Goal: Task Accomplishment & Management: Manage account settings

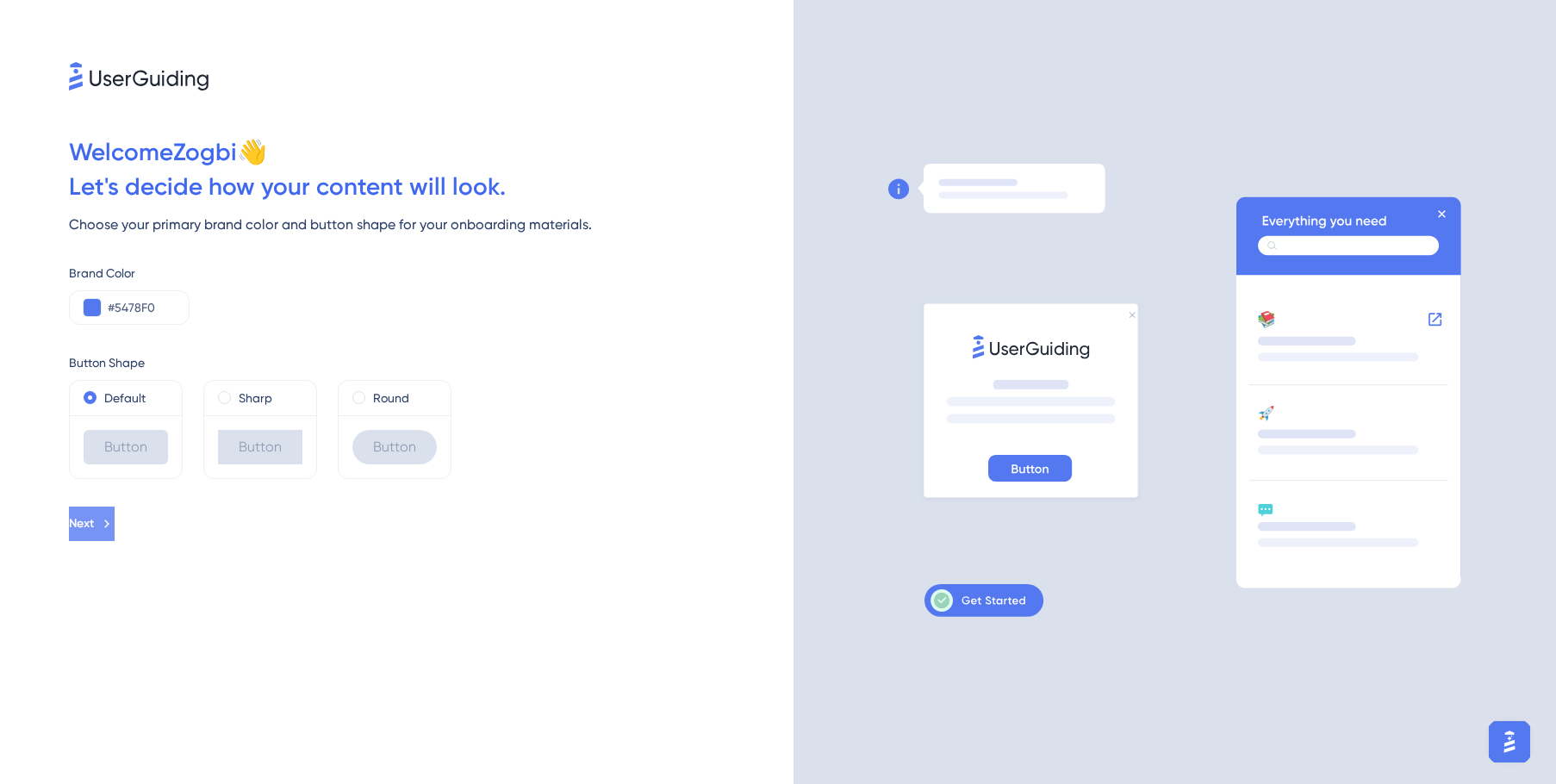
click at [115, 523] on icon at bounding box center [106, 524] width 16 height 16
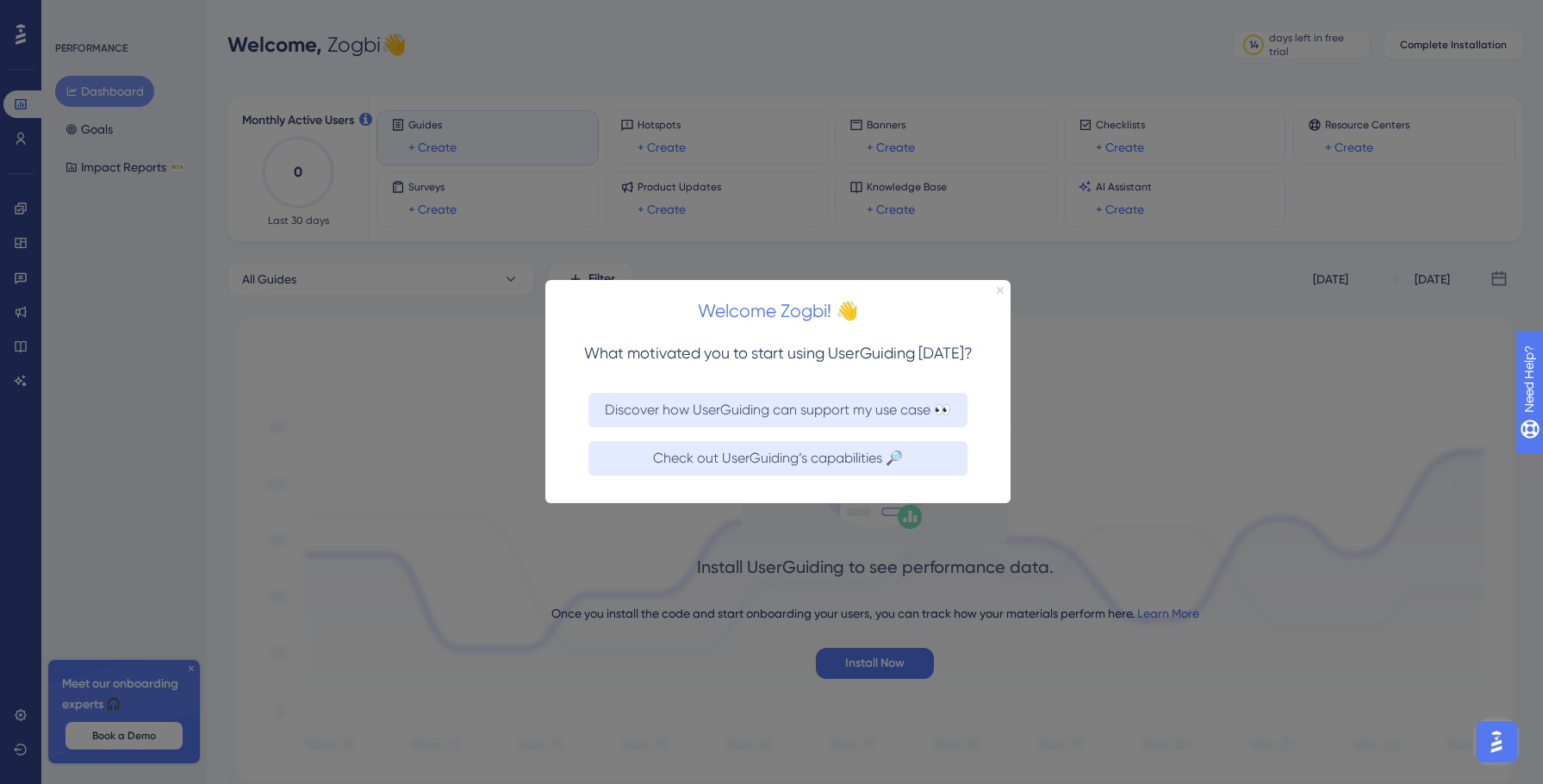
click at [999, 288] on icon "Close Preview" at bounding box center [1000, 290] width 6 height 6
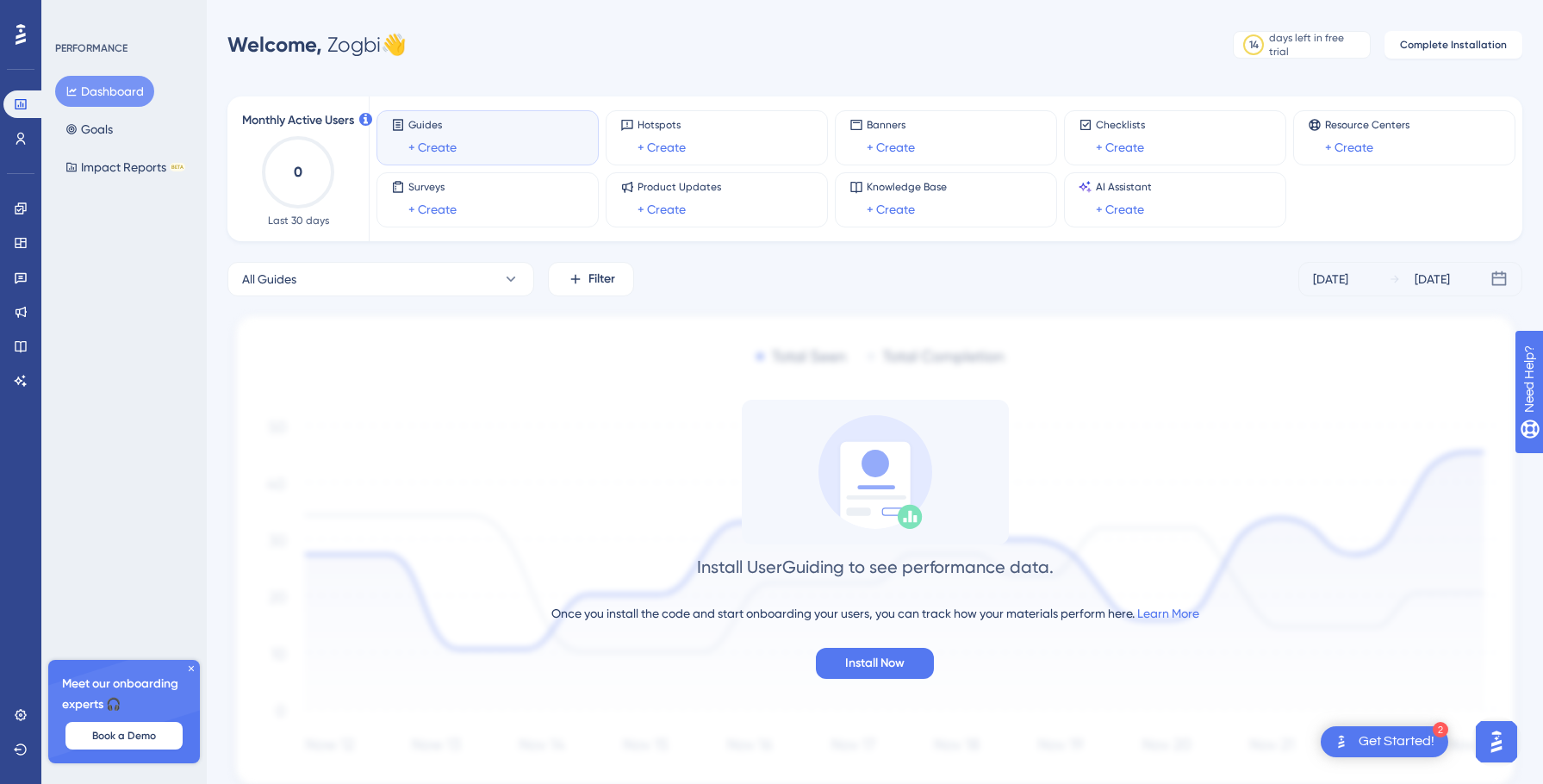
click at [188, 671] on icon at bounding box center [190, 668] width 10 height 10
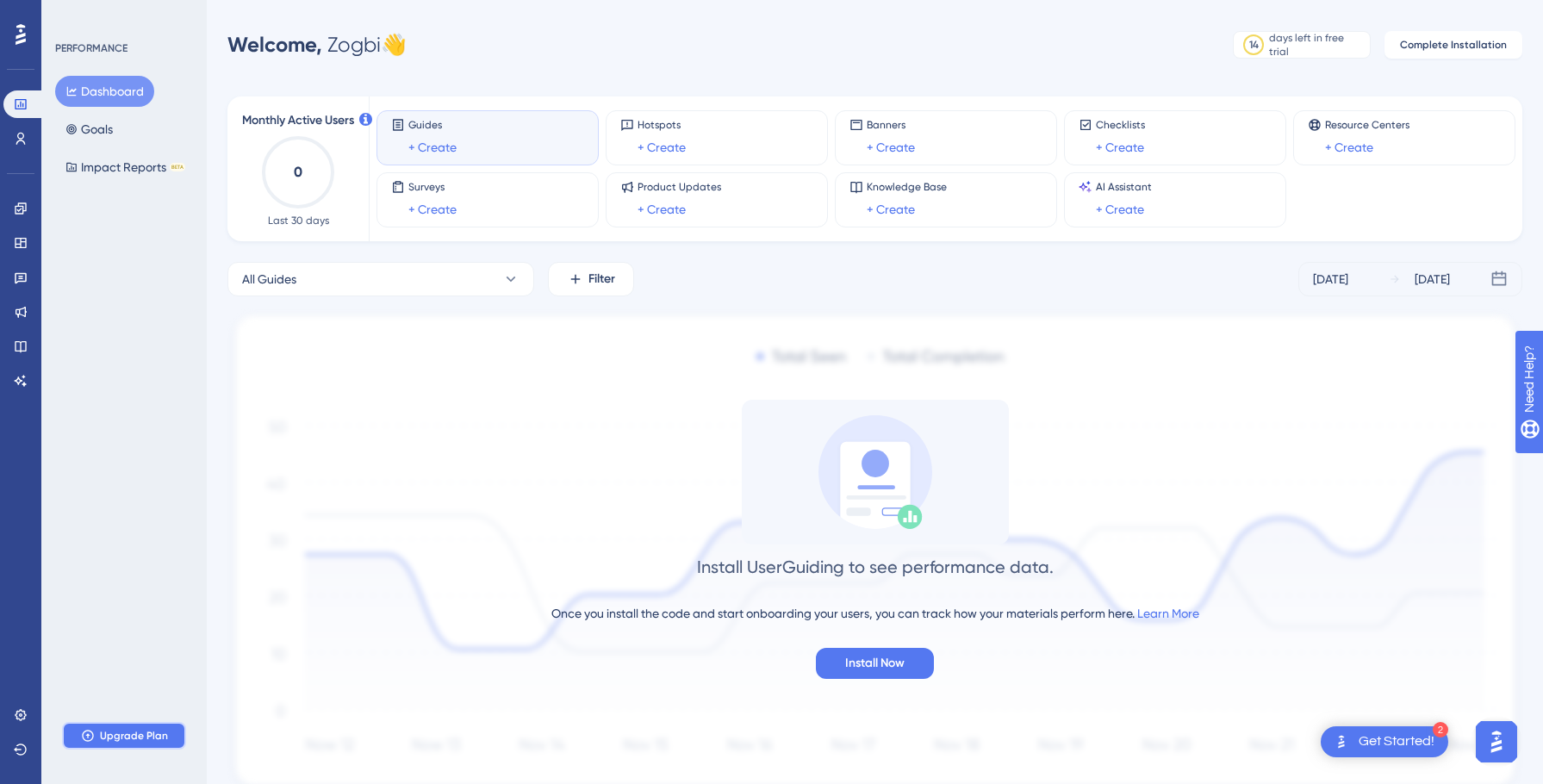
click at [164, 747] on button "Upgrade Plan" at bounding box center [124, 735] width 124 height 28
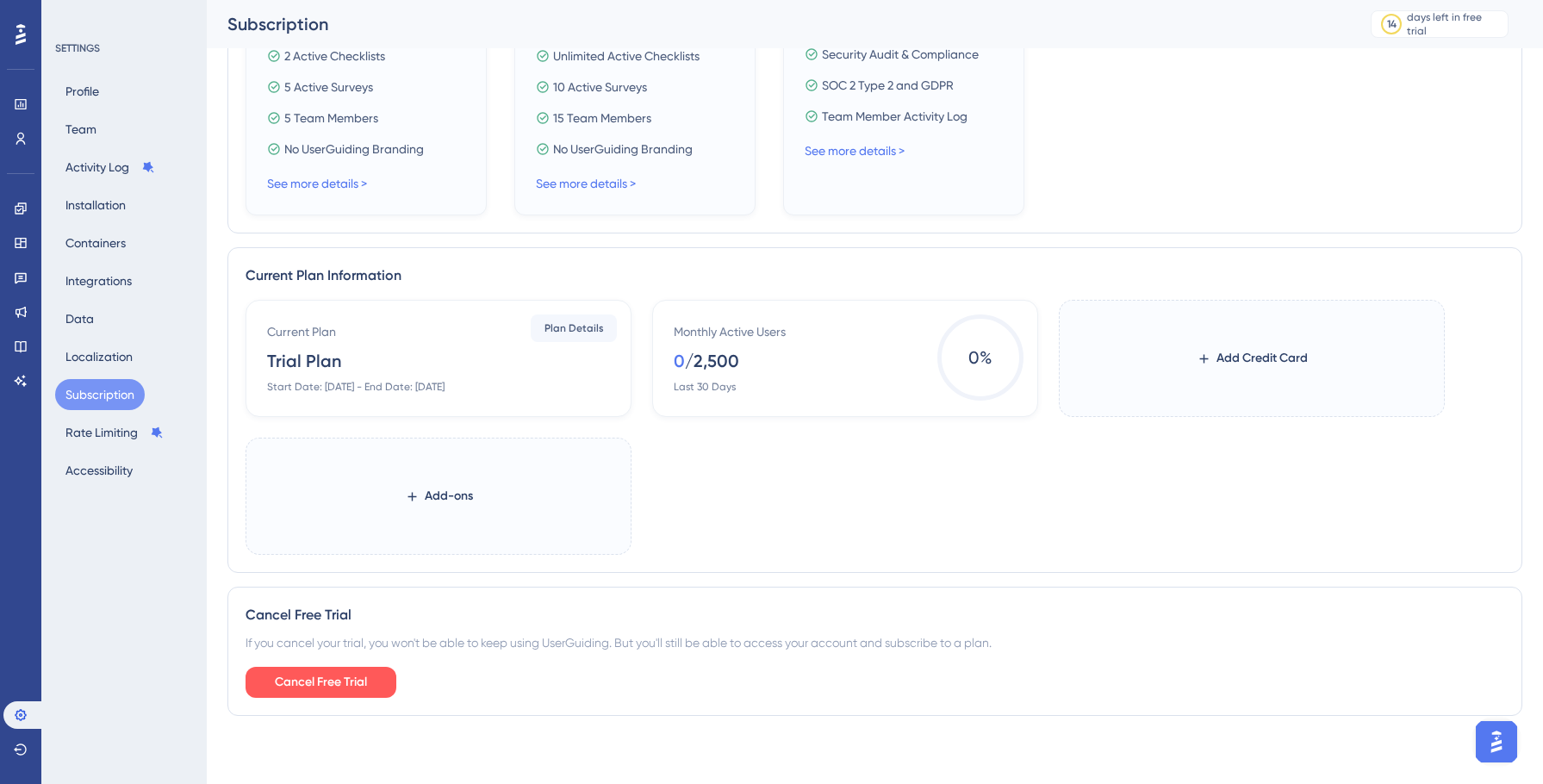
scroll to position [634, 0]
click at [78, 89] on button "Profile" at bounding box center [82, 91] width 55 height 31
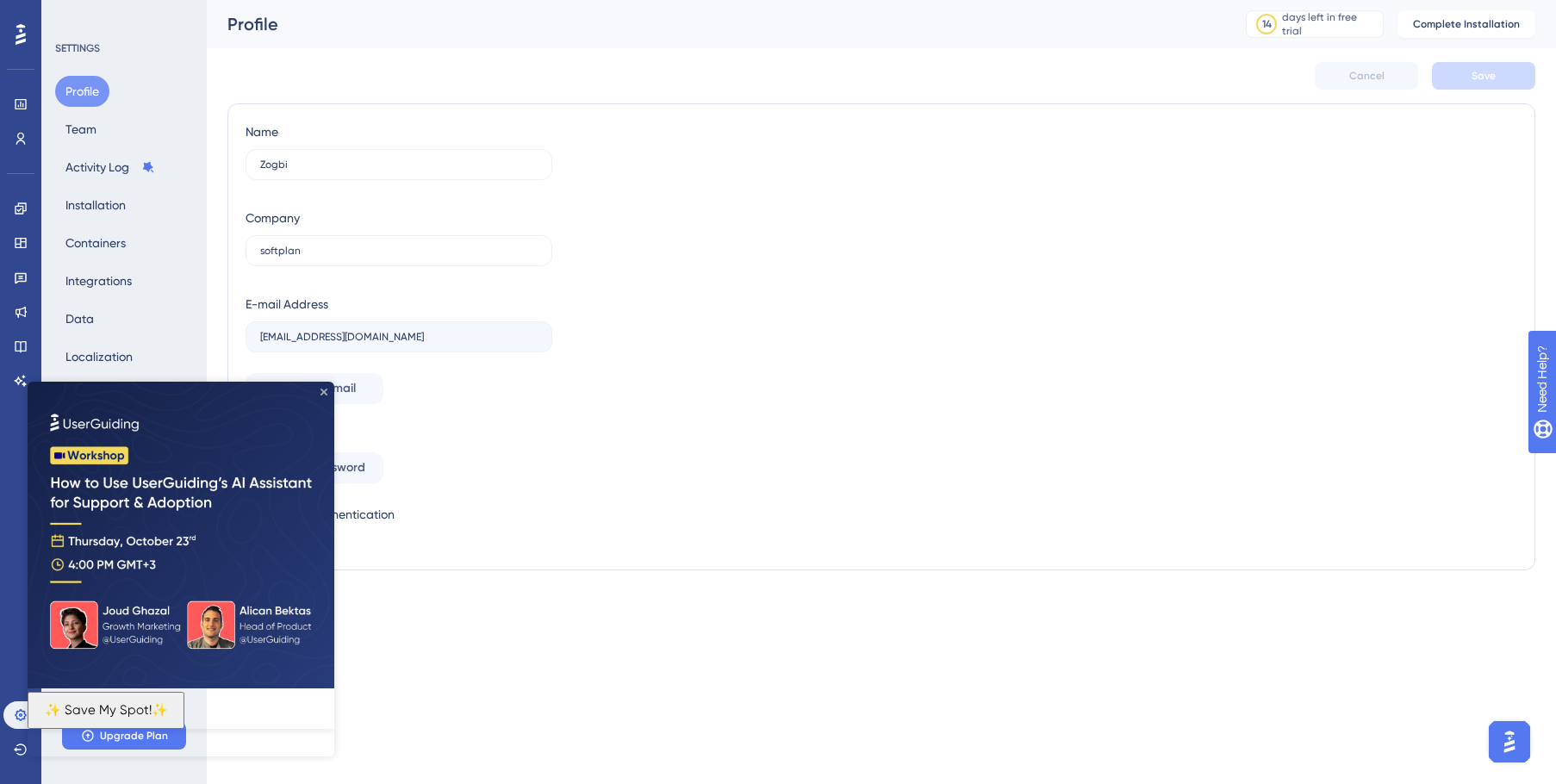
click at [323, 390] on icon "Close Preview" at bounding box center [323, 392] width 6 height 6
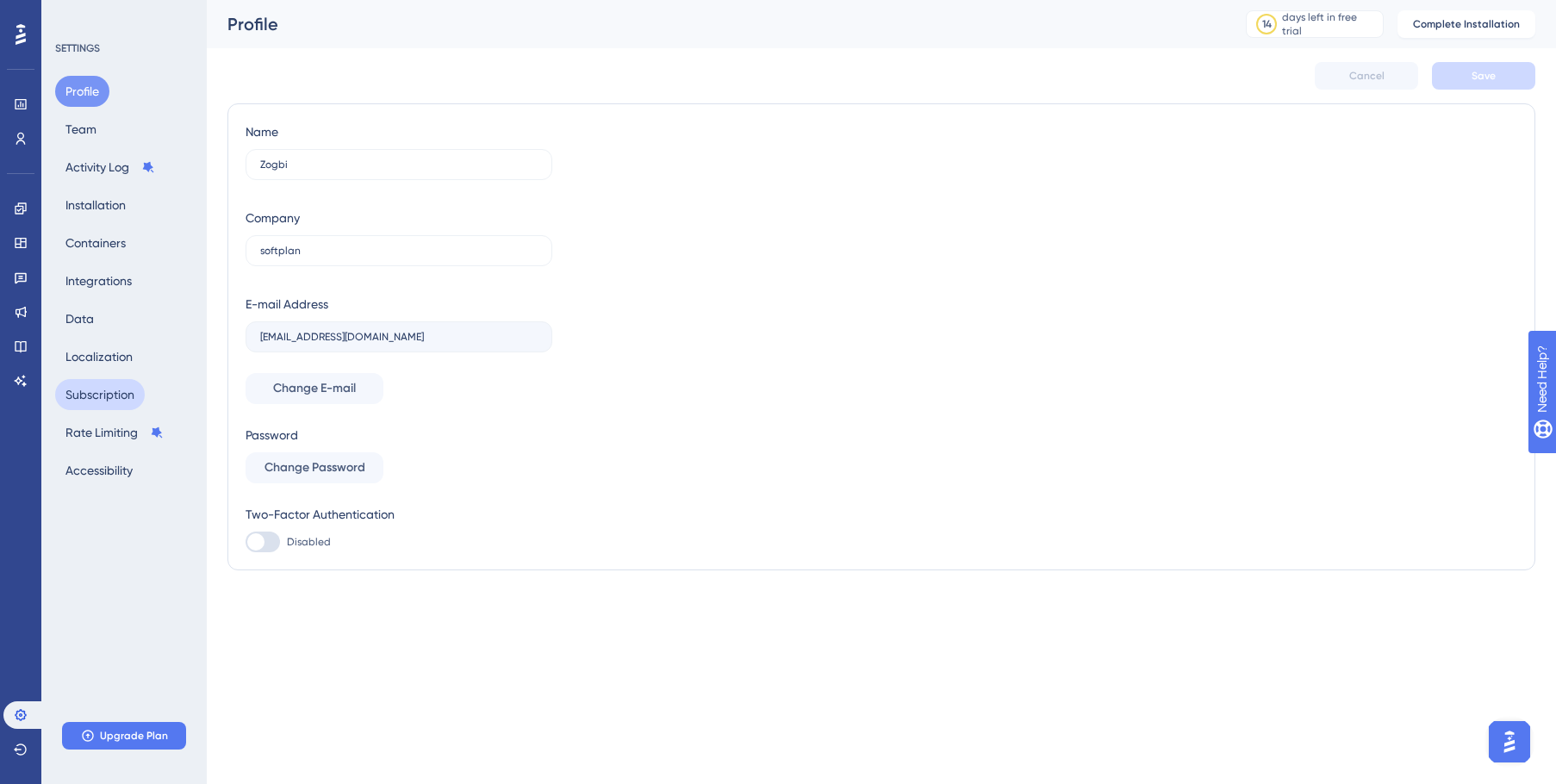
click at [128, 403] on button "Subscription" at bounding box center [100, 394] width 90 height 31
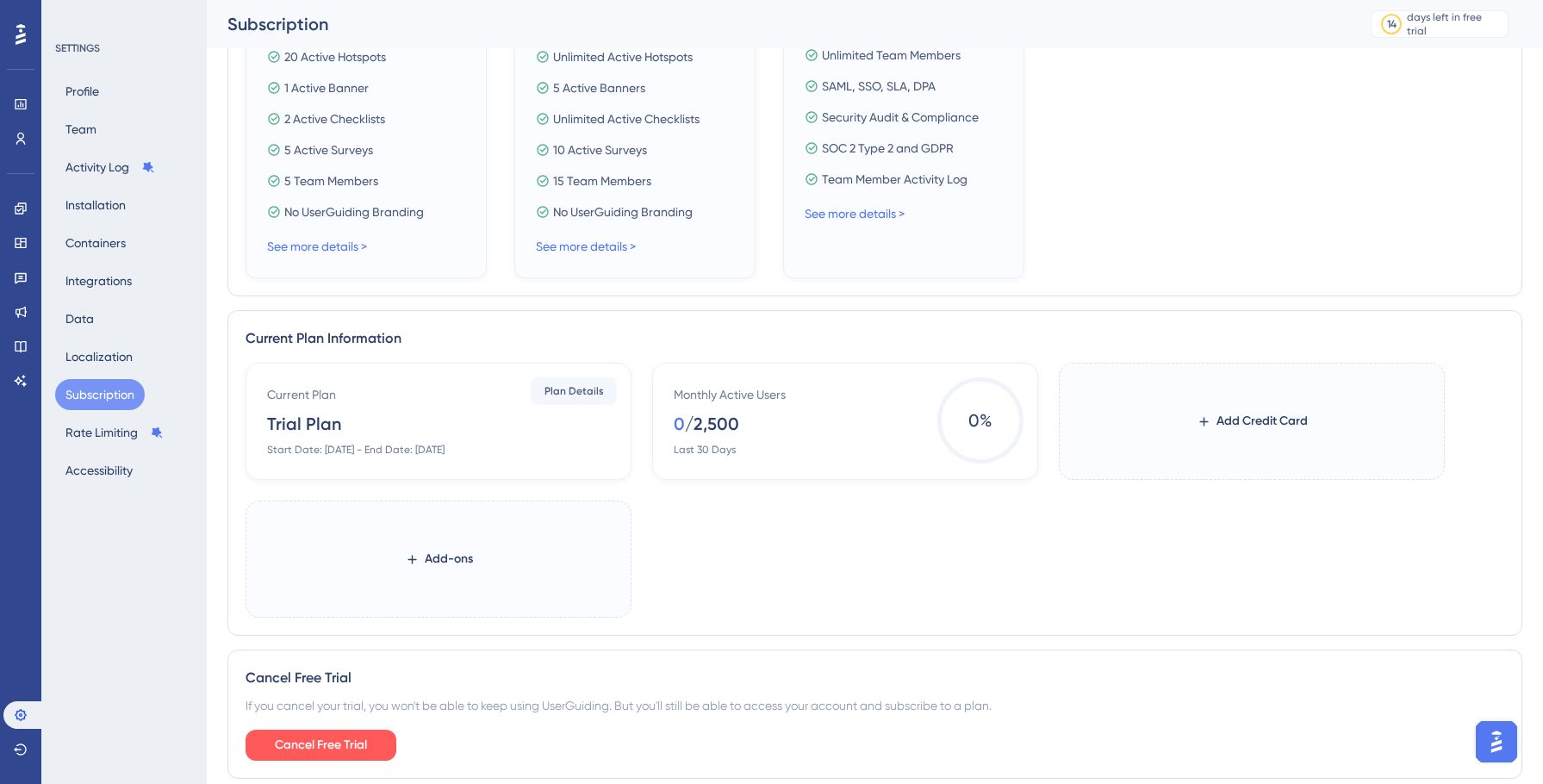
scroll to position [634, 0]
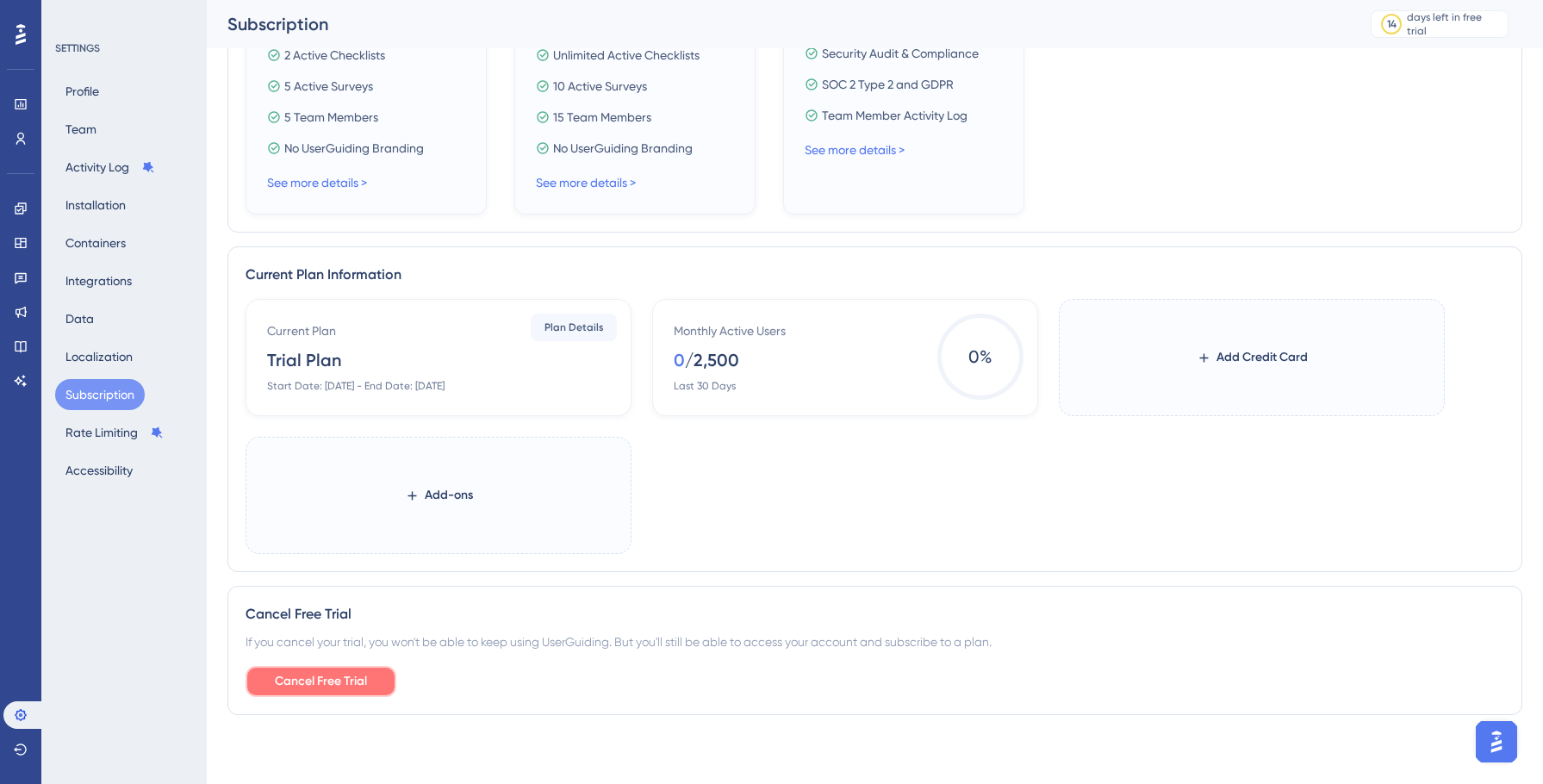
click at [355, 679] on span "Cancel Free Trial" at bounding box center [321, 681] width 92 height 20
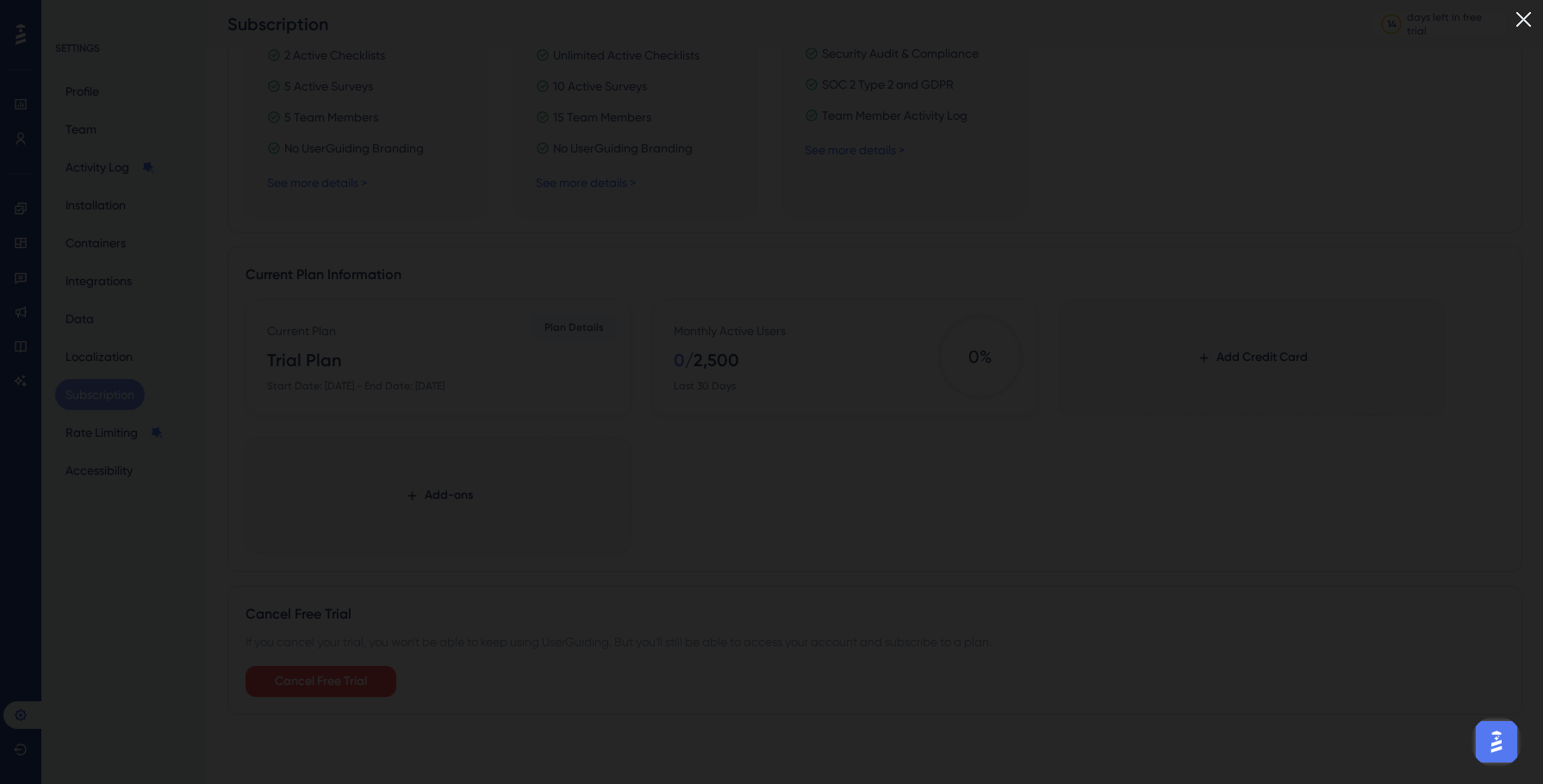
click at [1527, 19] on img at bounding box center [1524, 19] width 29 height 29
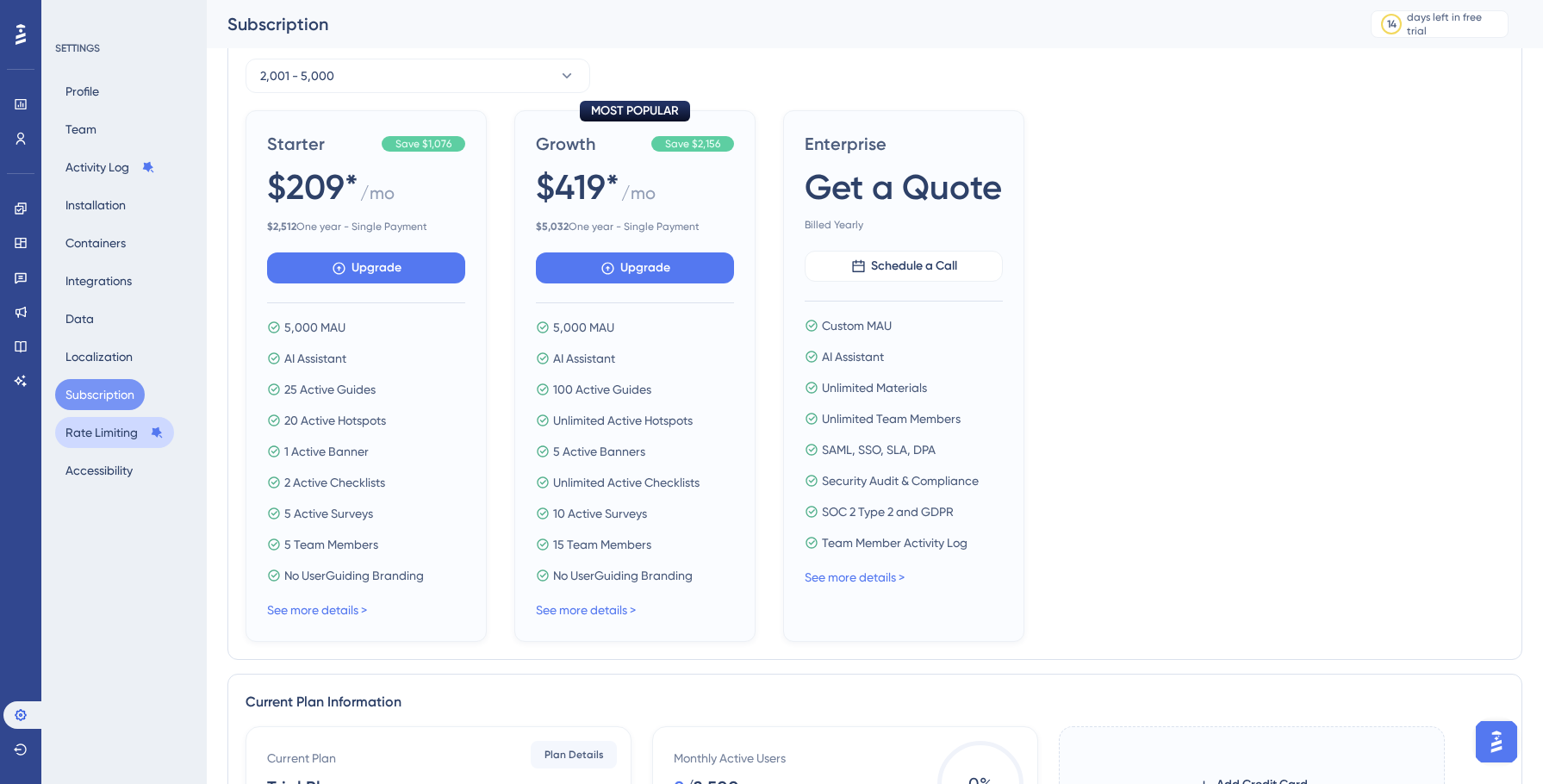
scroll to position [202, 0]
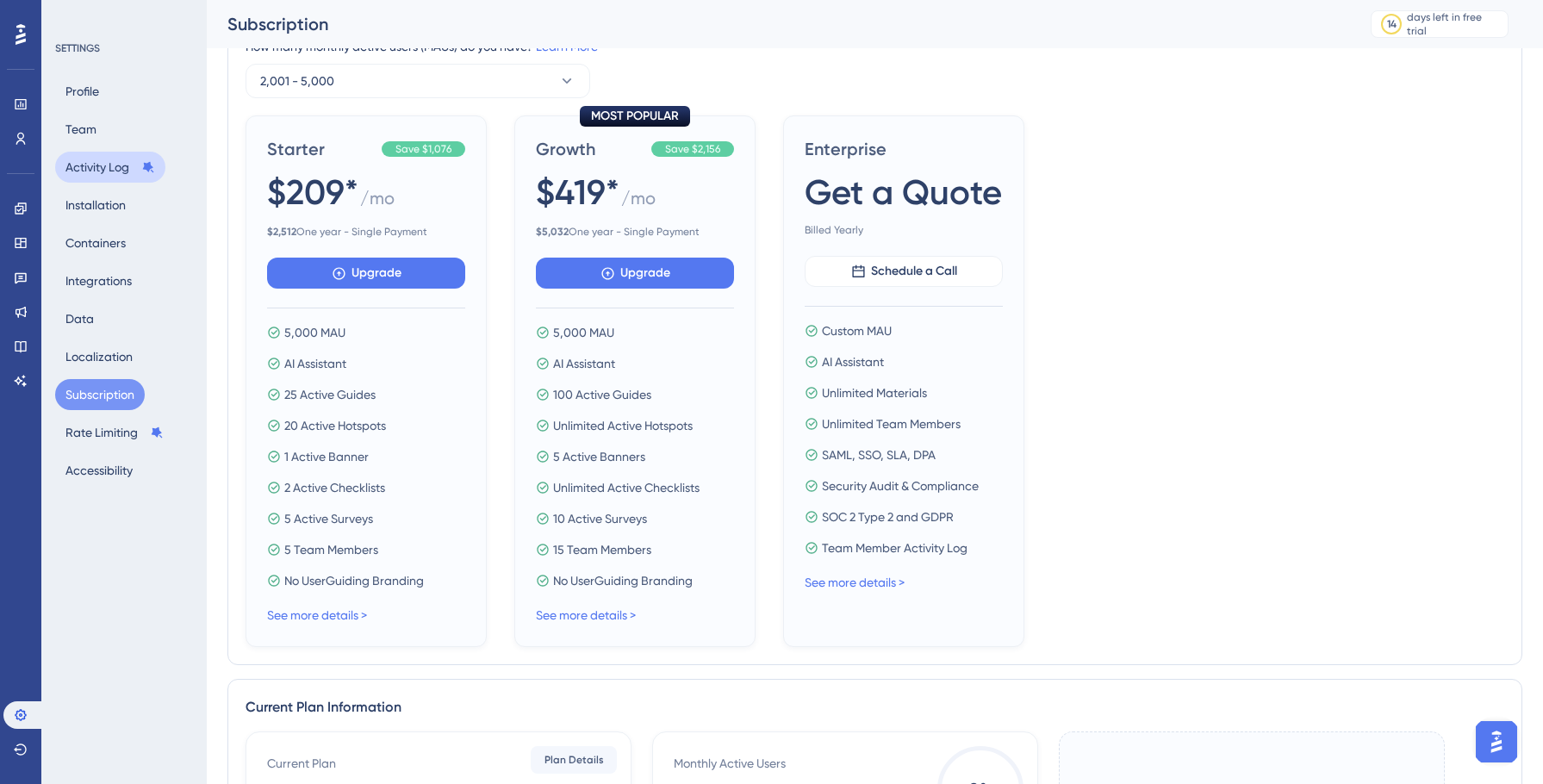
click at [96, 163] on button "Activity Log" at bounding box center [110, 167] width 110 height 31
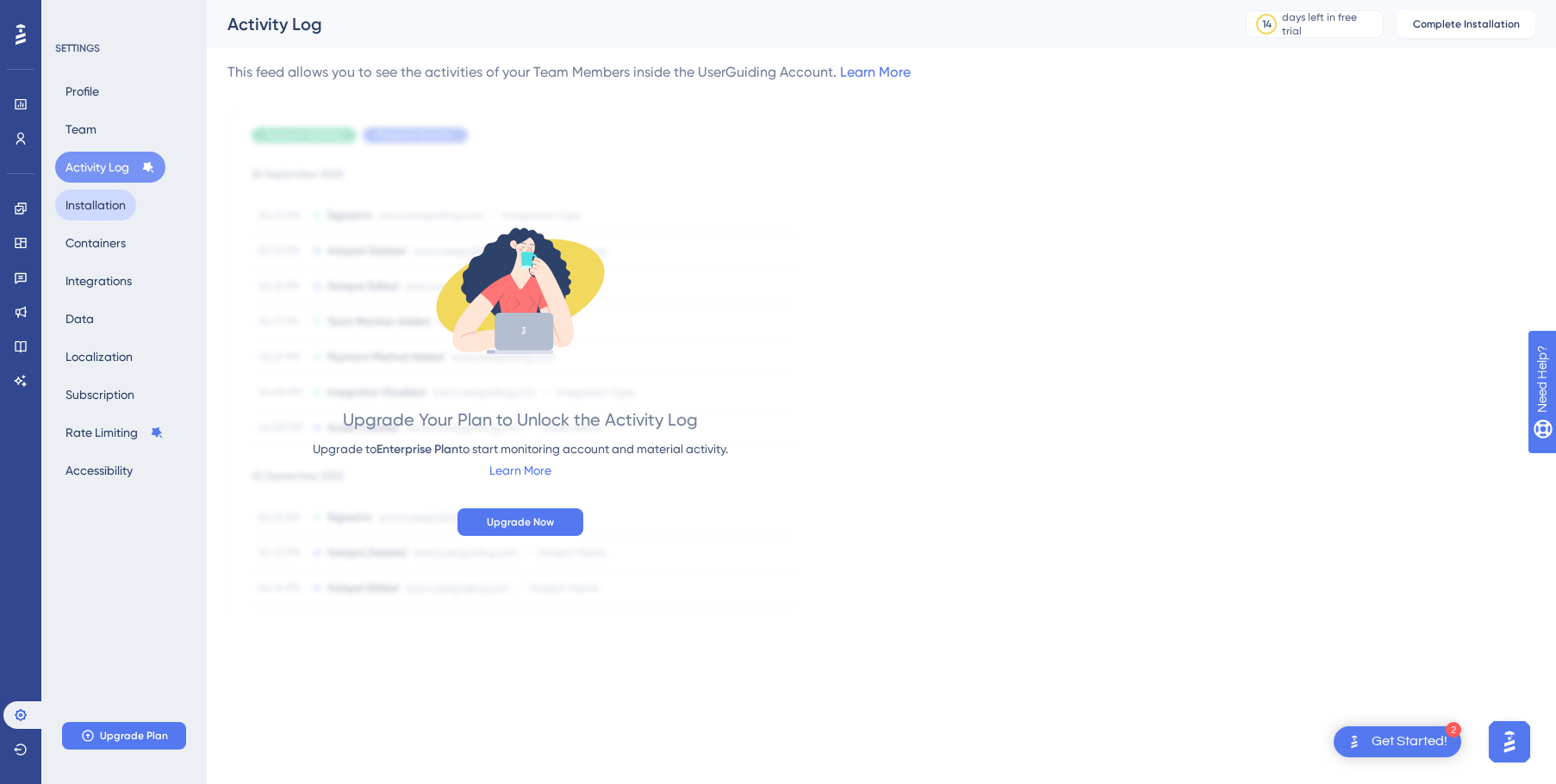
click at [107, 208] on button "Installation" at bounding box center [96, 205] width 81 height 31
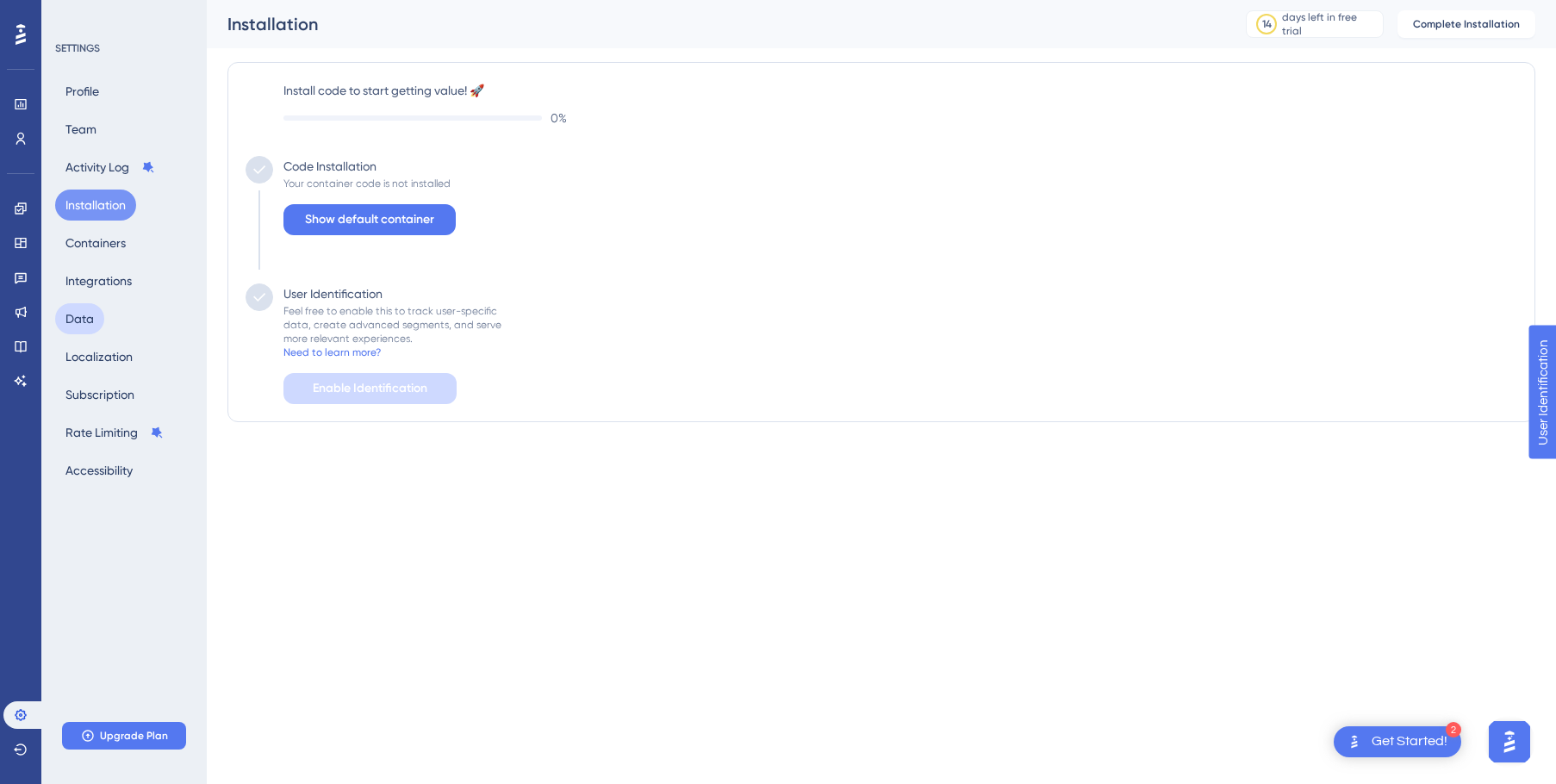
click at [98, 327] on button "Data" at bounding box center [79, 319] width 49 height 31
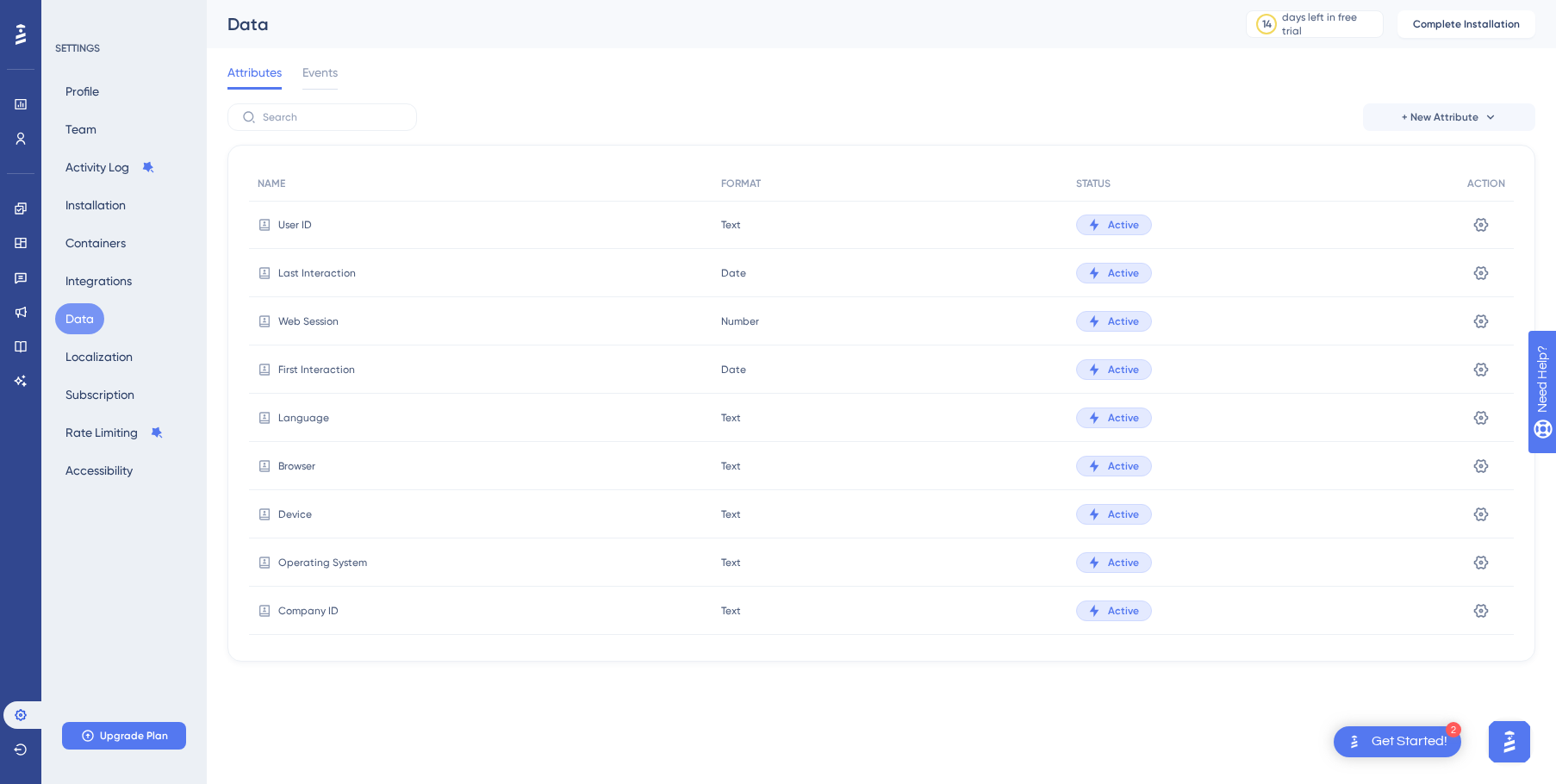
click at [22, 20] on div at bounding box center [20, 34] width 28 height 28
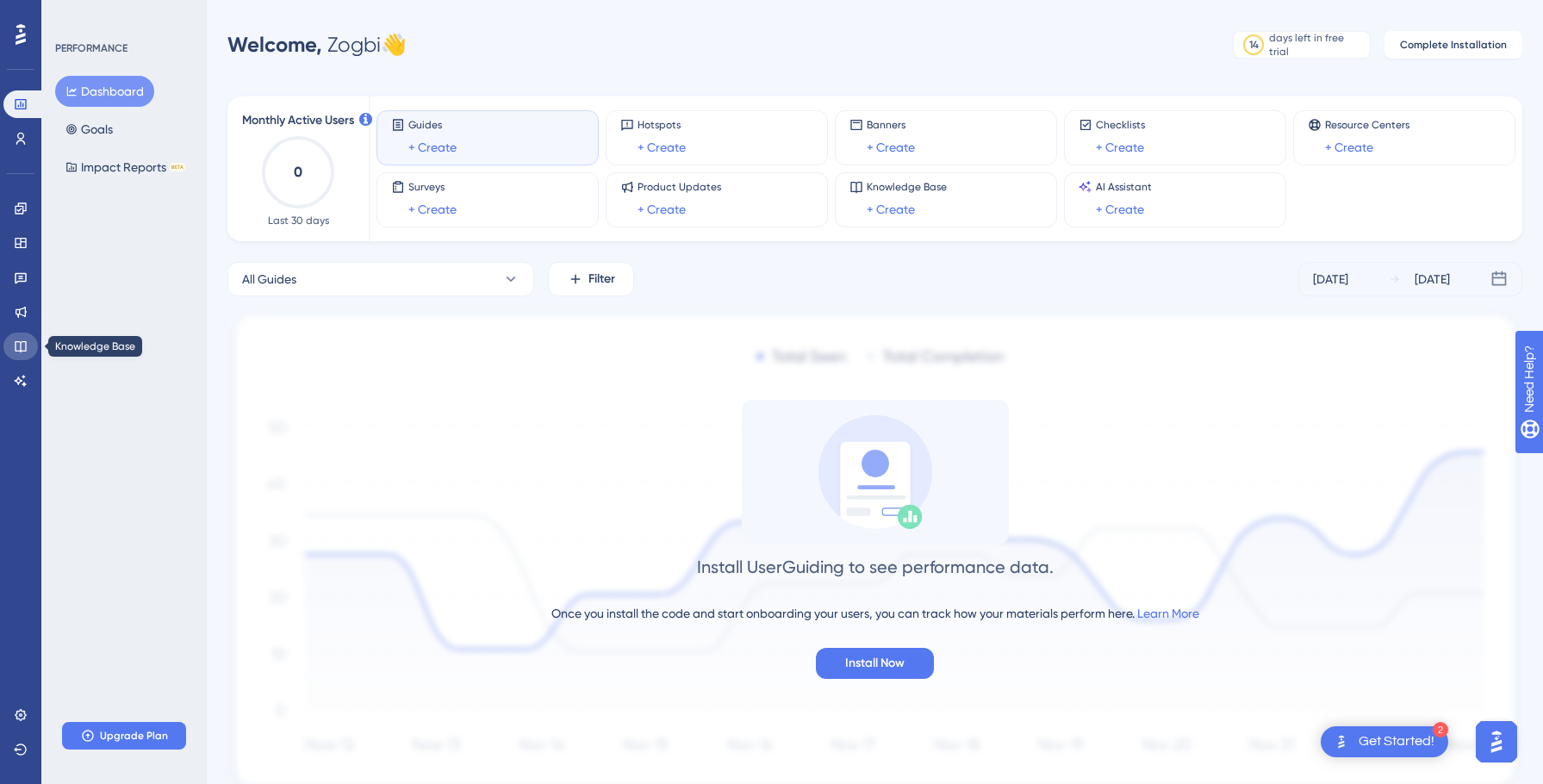
click at [13, 346] on link at bounding box center [20, 346] width 34 height 28
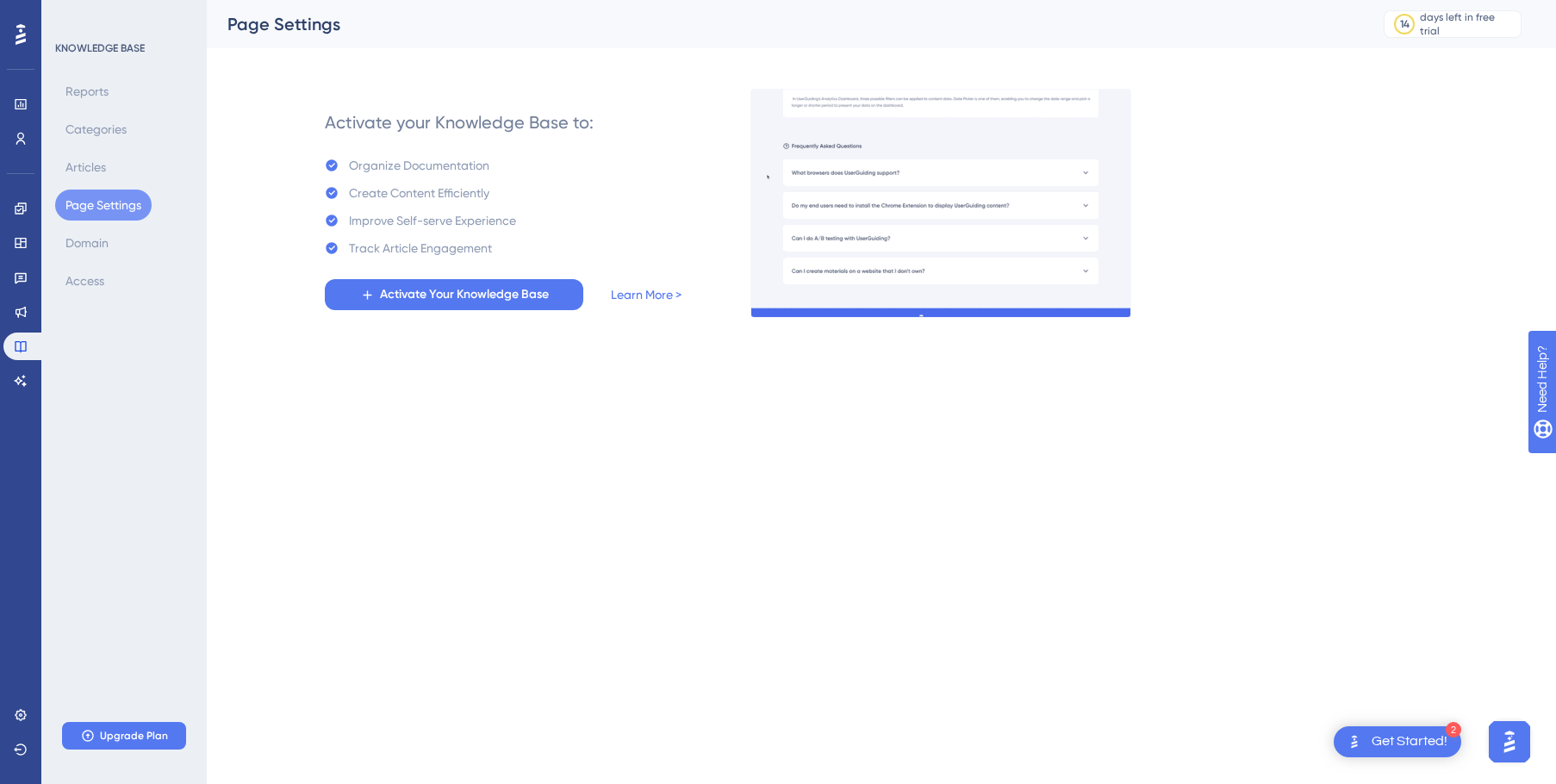
click at [1504, 734] on img "Open AI Assistant Launcher" at bounding box center [1510, 742] width 31 height 31
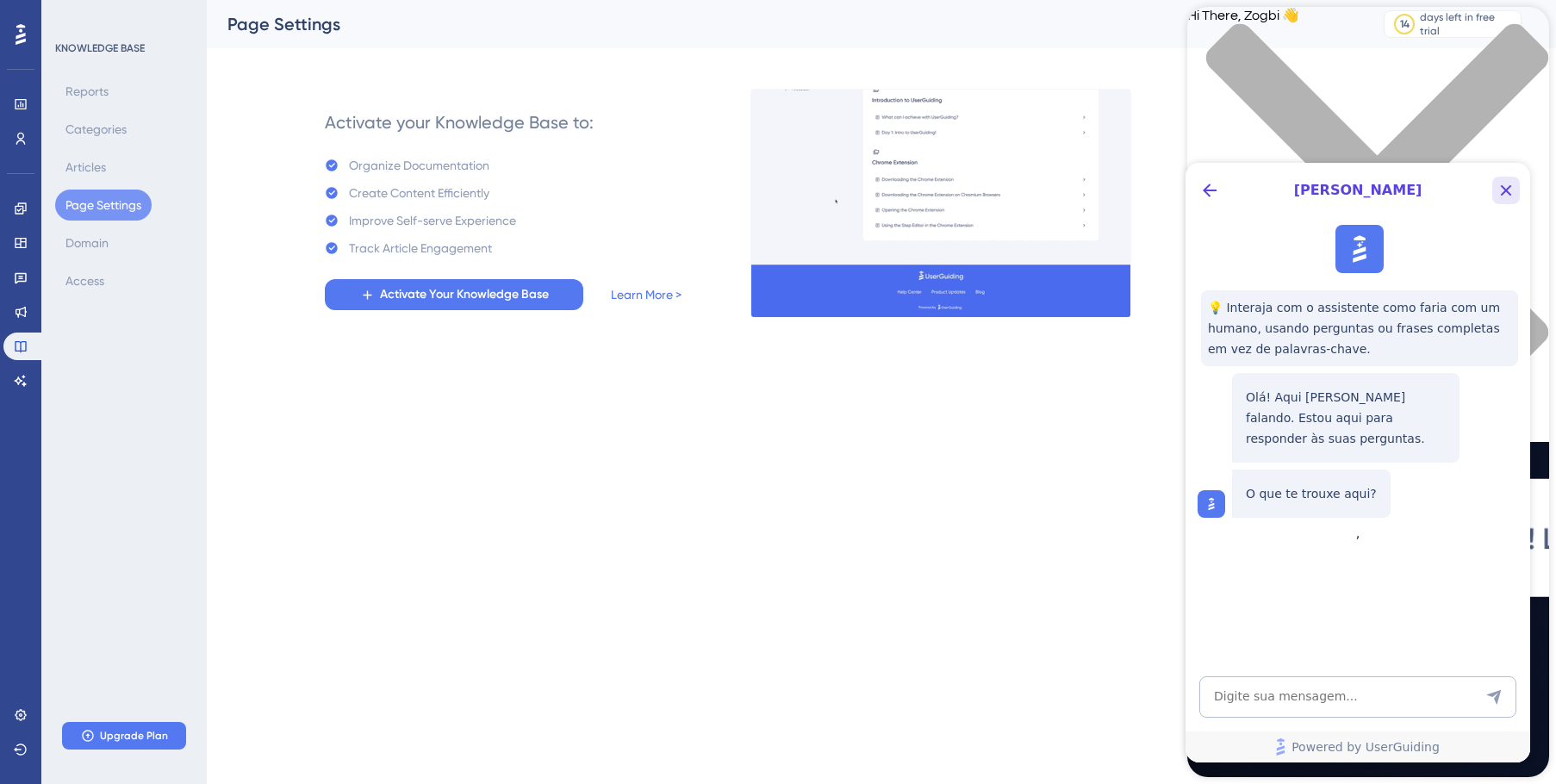
click at [1507, 195] on icon "Close Button" at bounding box center [1506, 190] width 20 height 20
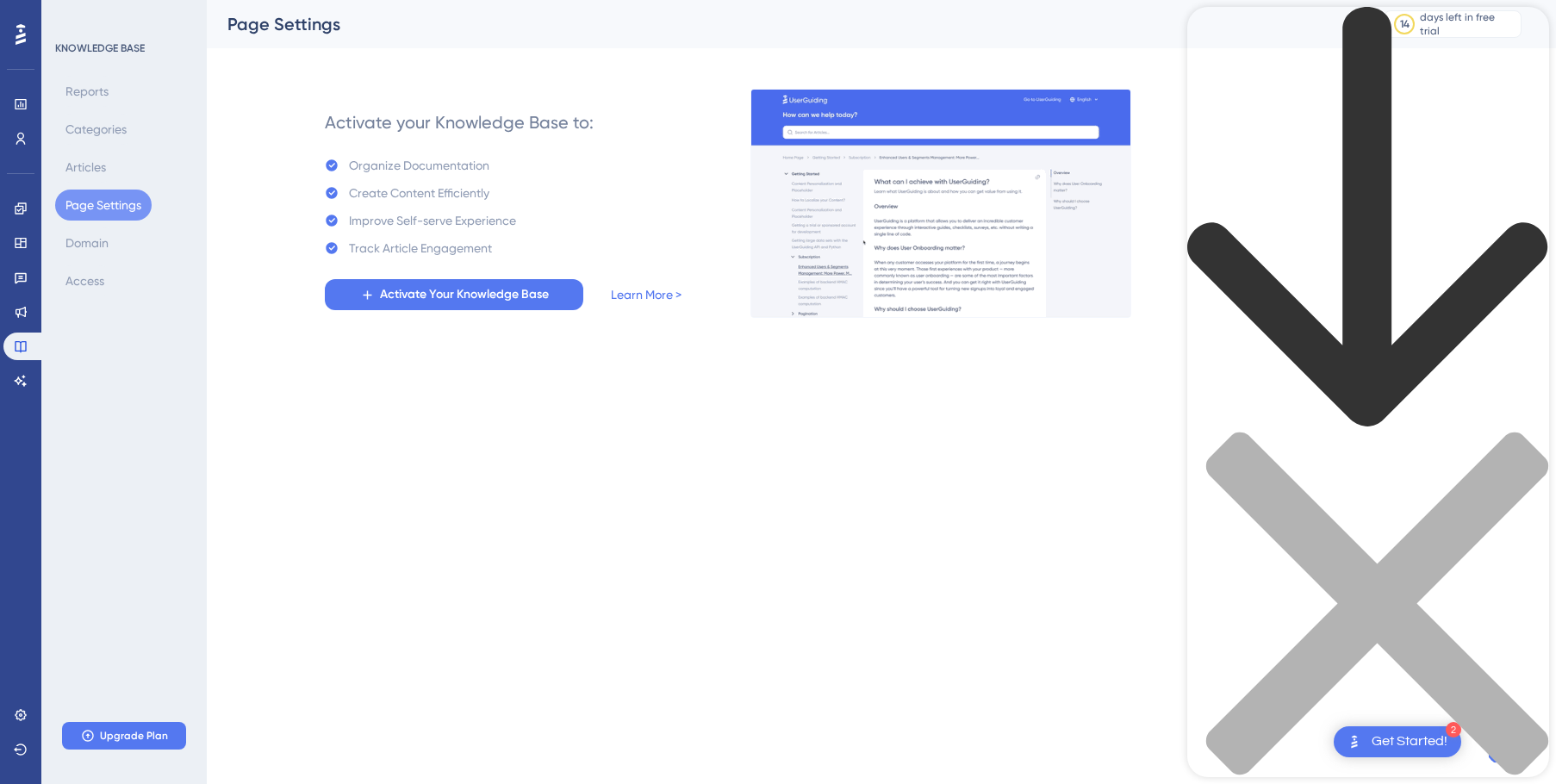
click at [1367, 105] on div "Resource Center Header" at bounding box center [1368, 419] width 362 height 826
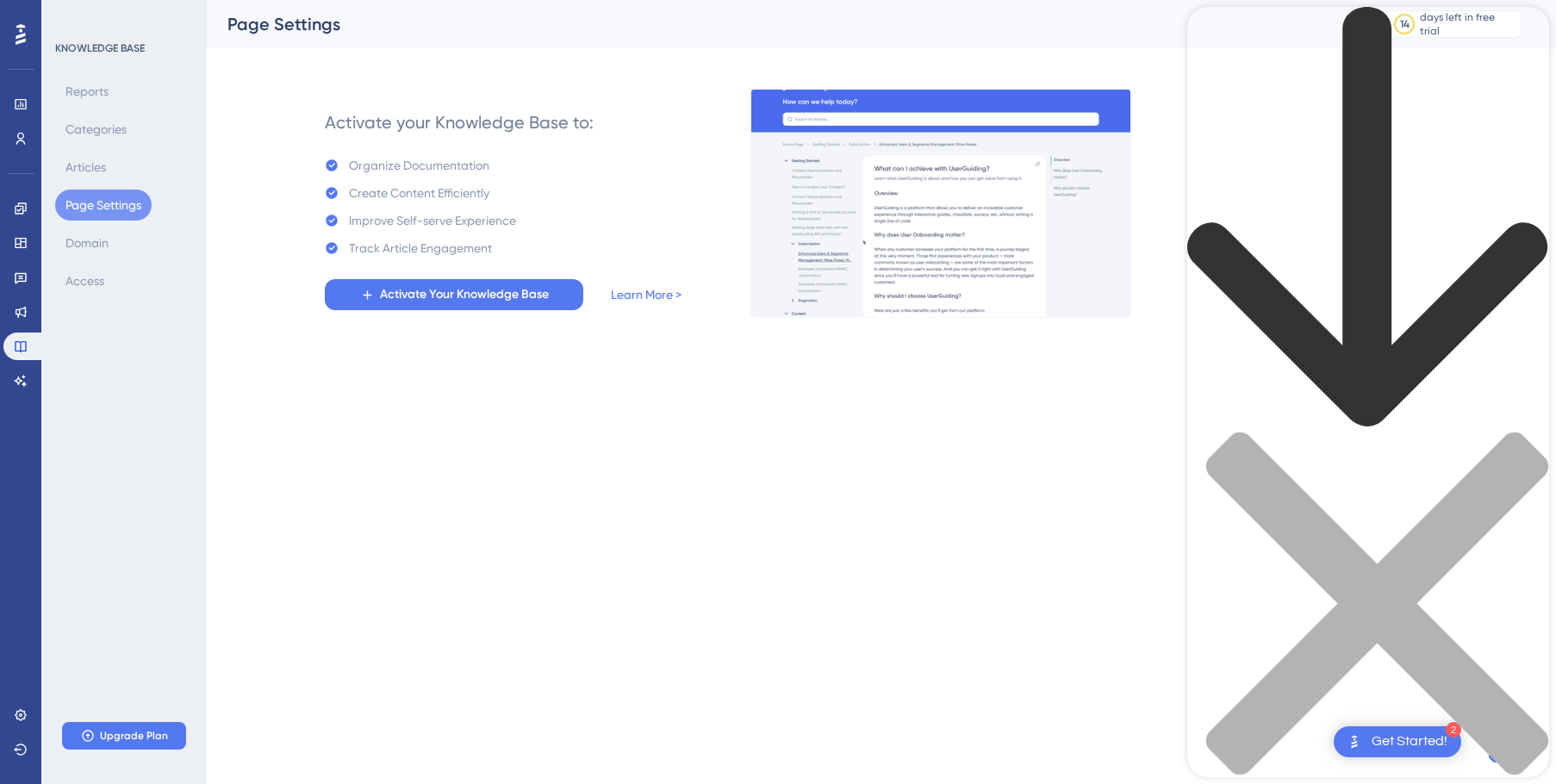
type input "d"
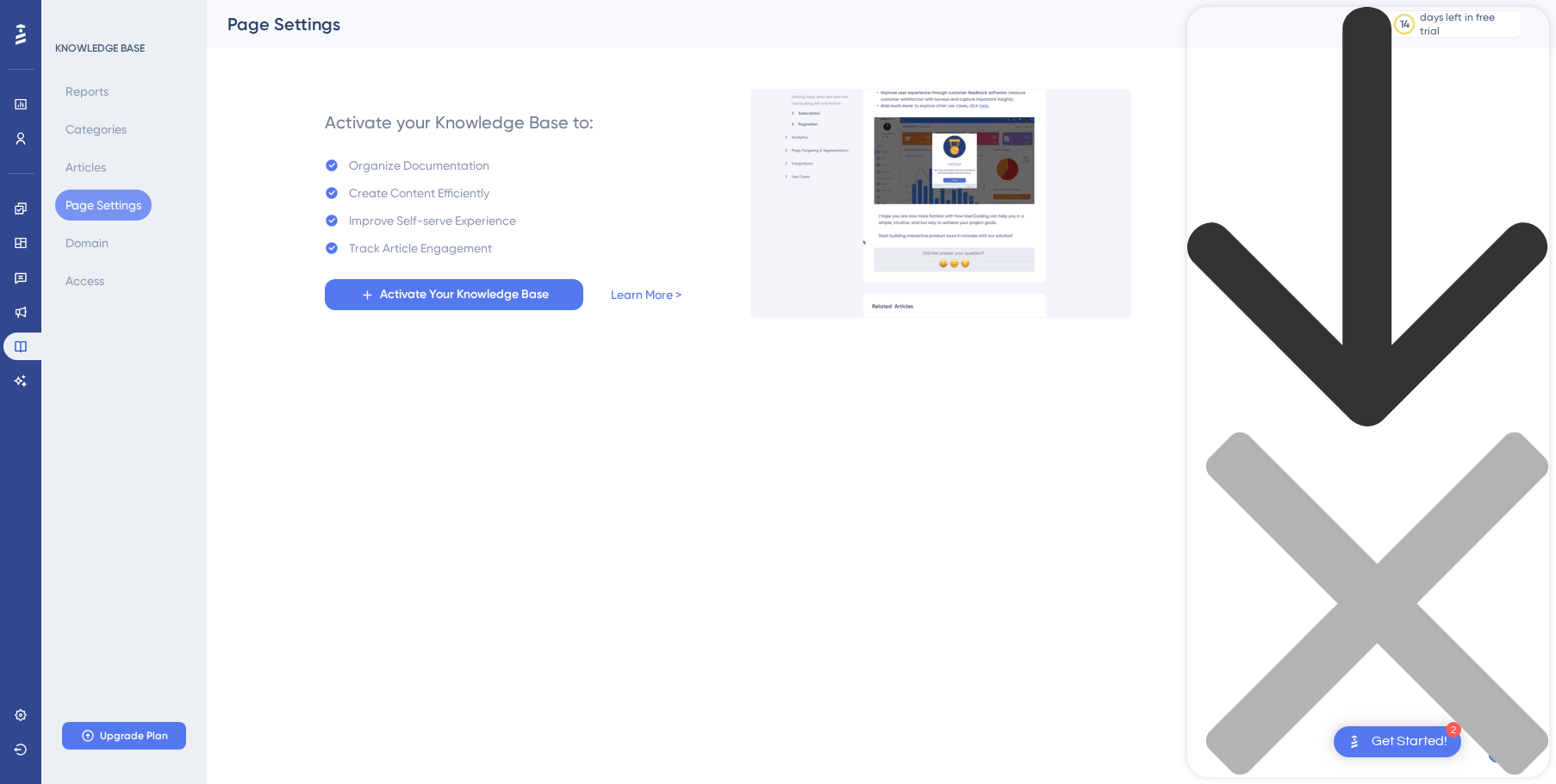
type input "delete account"
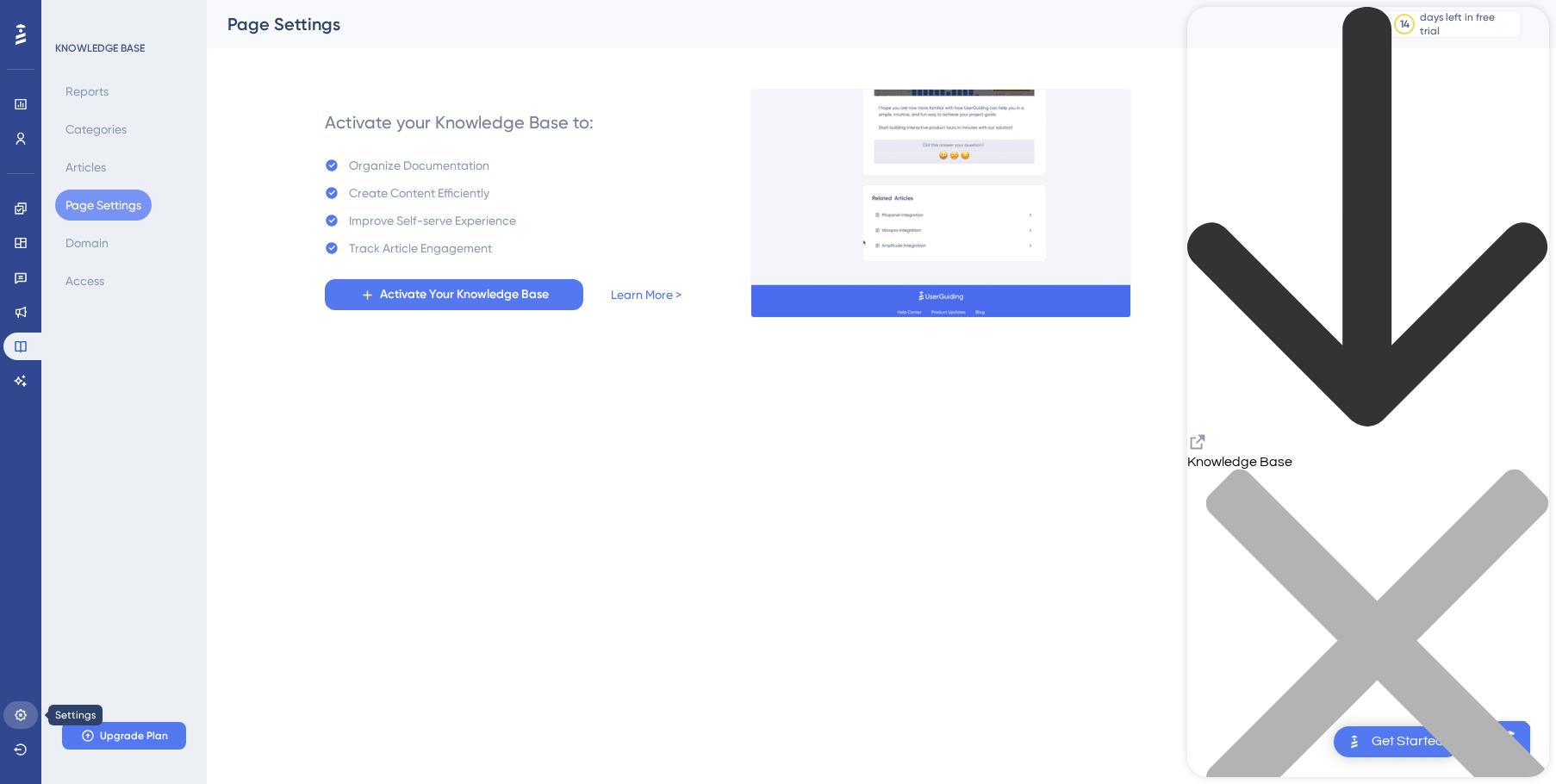
click at [22, 713] on icon at bounding box center [20, 715] width 14 height 14
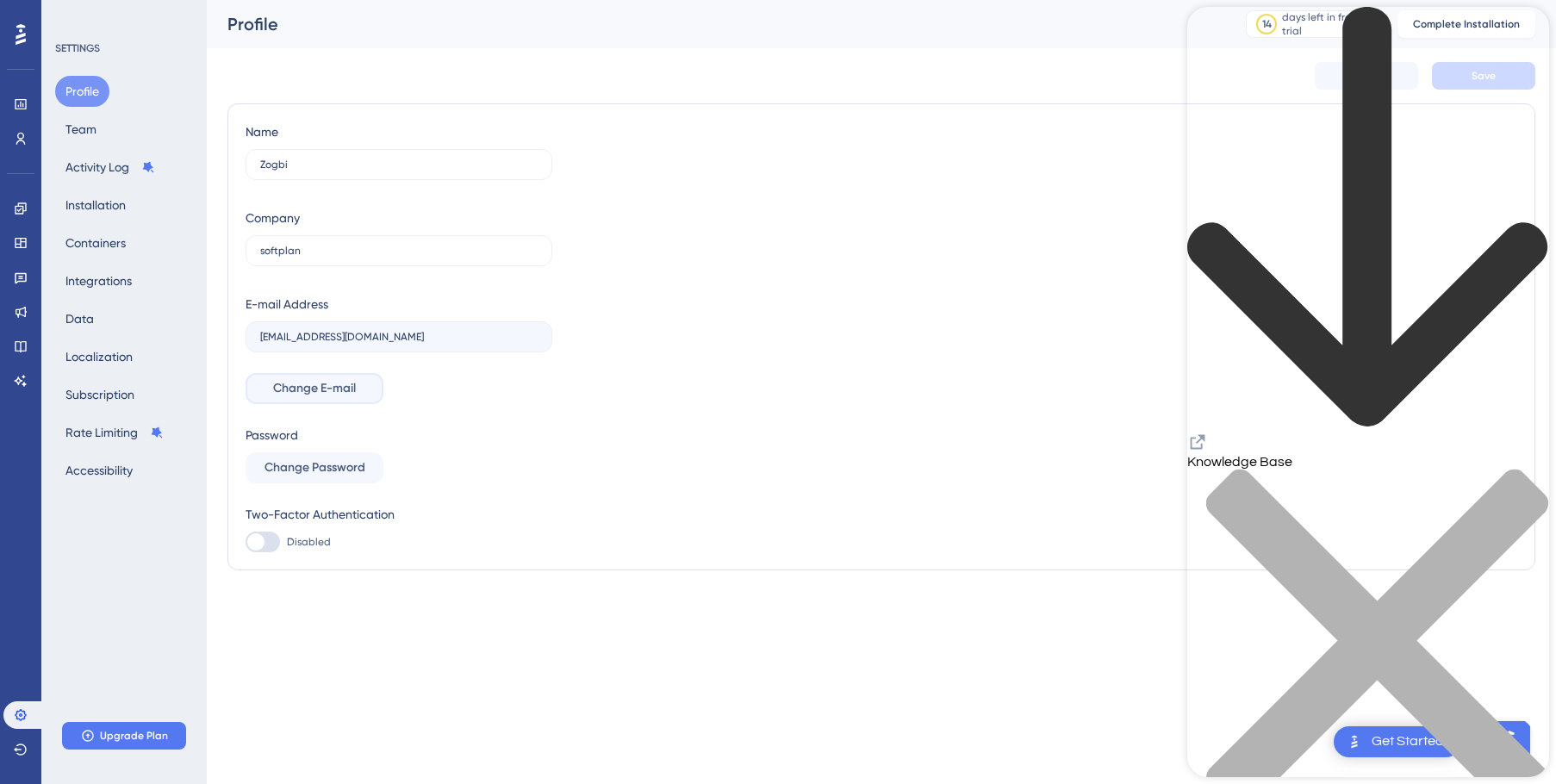
click at [324, 374] on button "Change E-mail" at bounding box center [314, 389] width 138 height 31
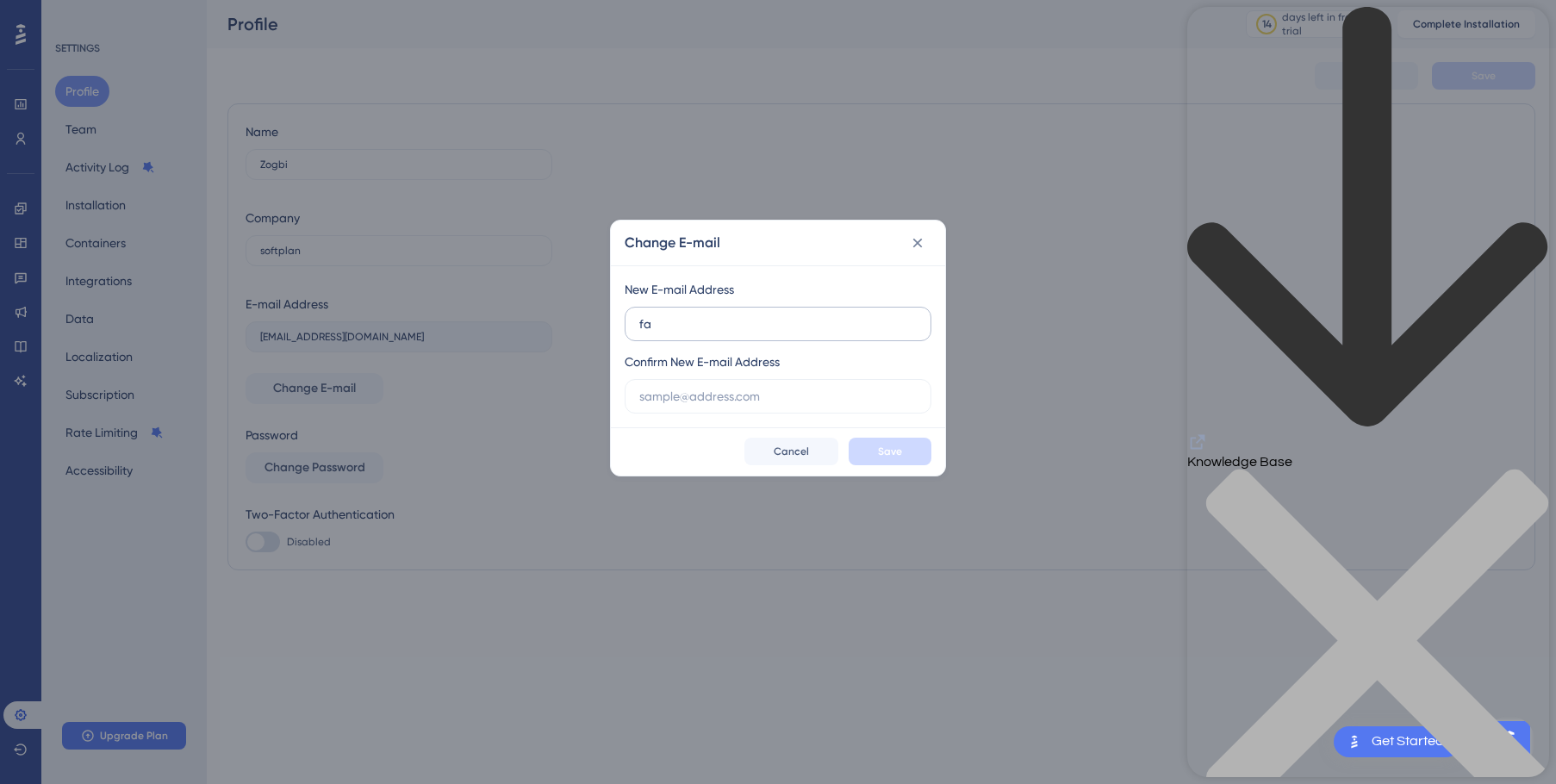
type input "f"
type input "[EMAIL_ADDRESS][DOMAIN_NAME]"
click at [752, 332] on input "[EMAIL_ADDRESS][DOMAIN_NAME]" at bounding box center [778, 323] width 277 height 19
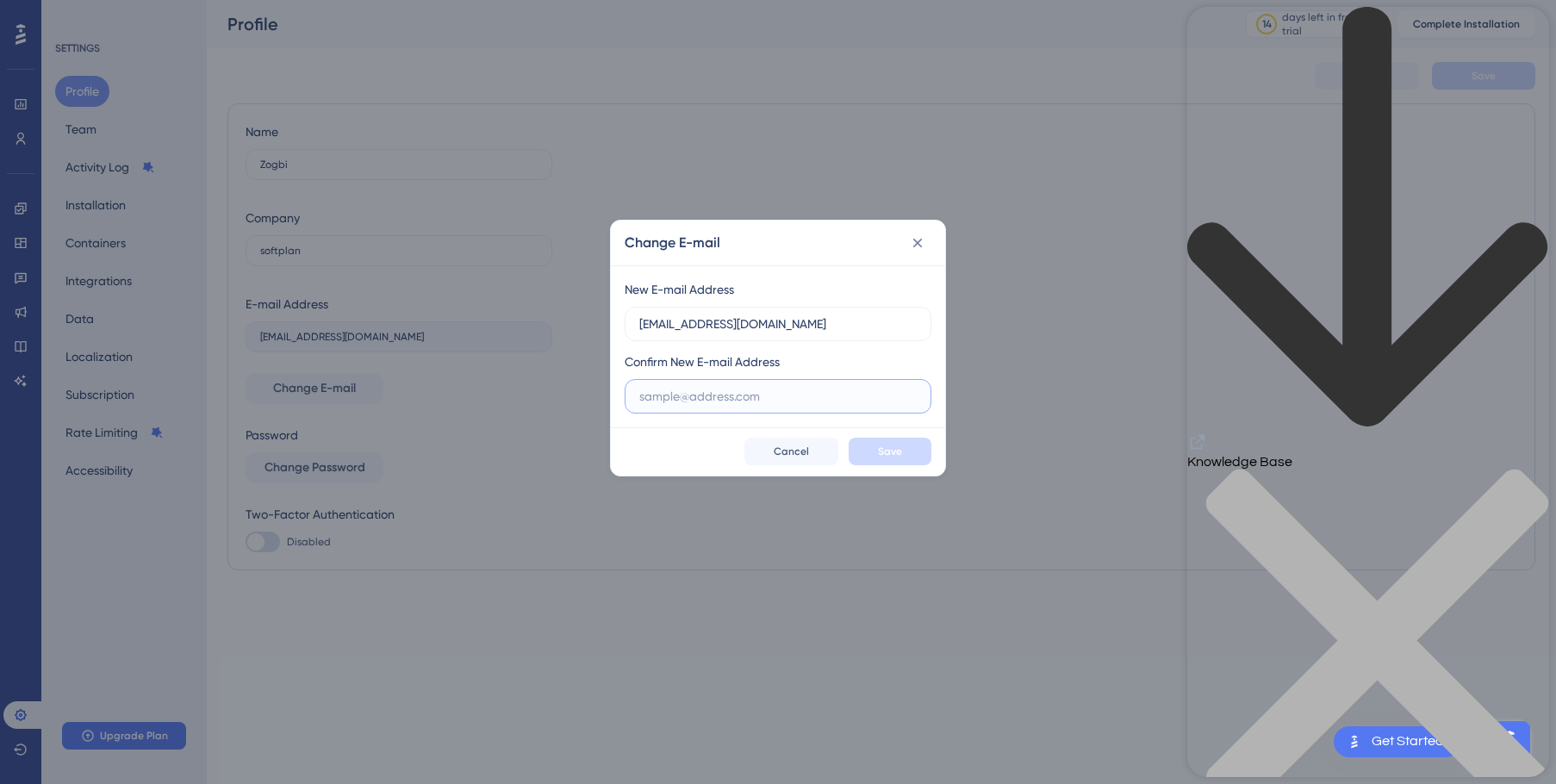
click at [714, 398] on input "text" at bounding box center [778, 396] width 277 height 19
paste input "[EMAIL_ADDRESS][DOMAIN_NAME]"
type input "[EMAIL_ADDRESS][DOMAIN_NAME]"
click at [866, 455] on button "Save" at bounding box center [891, 452] width 83 height 28
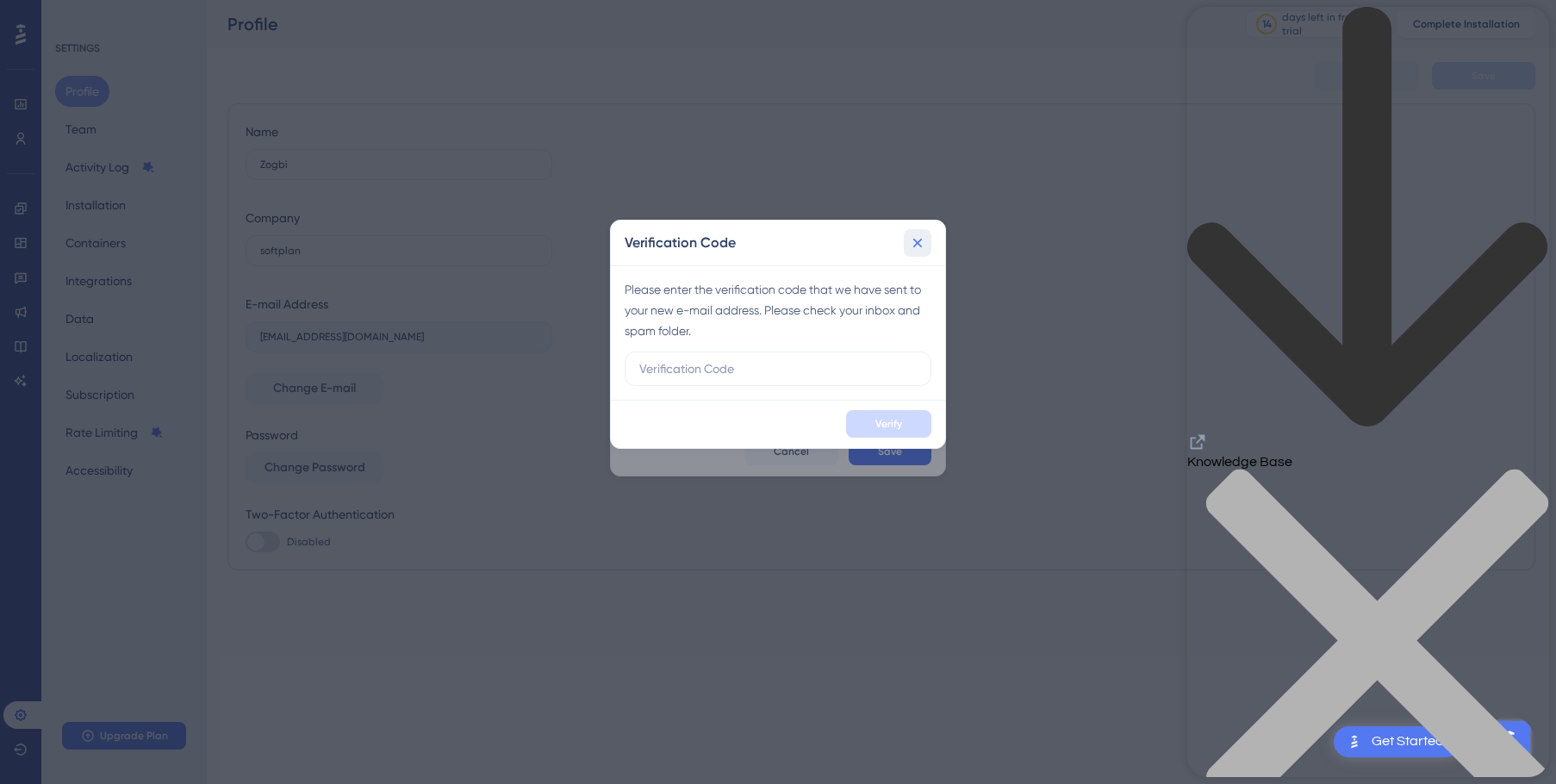
click at [917, 245] on icon at bounding box center [918, 243] width 9 height 9
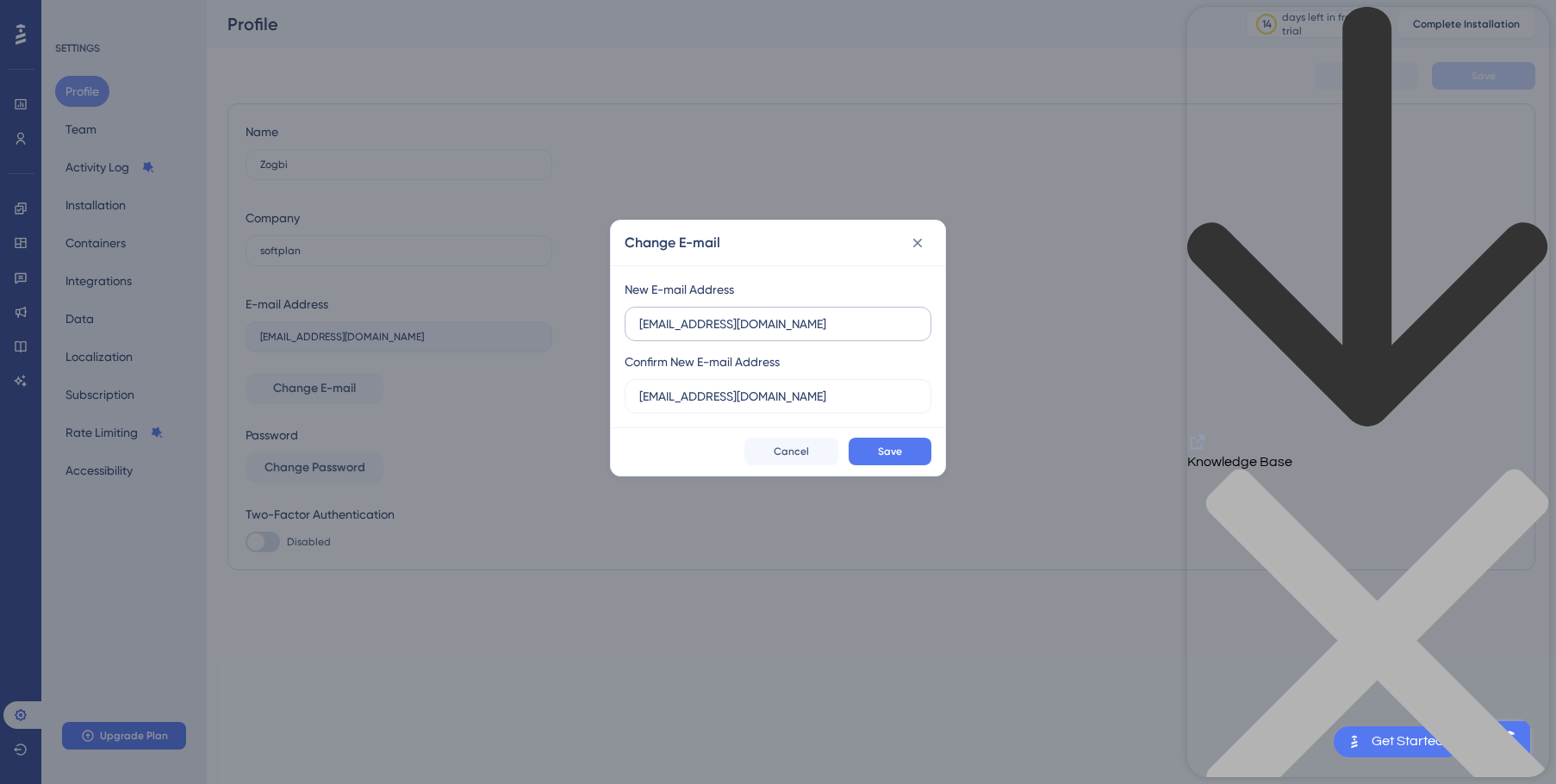
click at [748, 339] on label "[EMAIL_ADDRESS][DOMAIN_NAME]" at bounding box center [778, 323] width 307 height 34
click at [748, 333] on input "[EMAIL_ADDRESS][DOMAIN_NAME]" at bounding box center [778, 323] width 277 height 19
click at [748, 339] on label "[EMAIL_ADDRESS][DOMAIN_NAME]" at bounding box center [778, 323] width 307 height 34
click at [748, 333] on input "[EMAIL_ADDRESS][DOMAIN_NAME]" at bounding box center [778, 323] width 277 height 19
click at [748, 339] on label "[EMAIL_ADDRESS][DOMAIN_NAME]" at bounding box center [778, 323] width 307 height 34
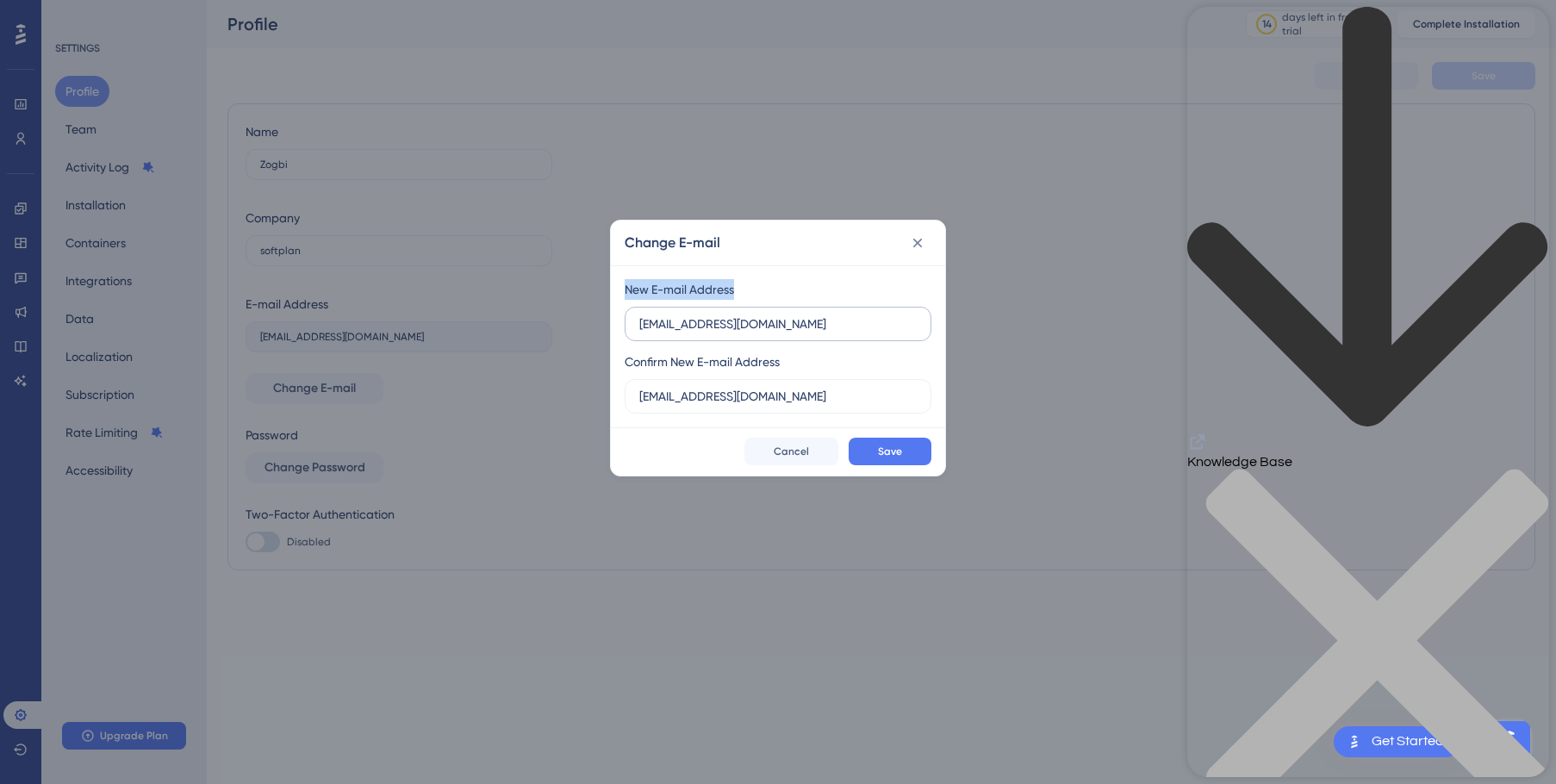
click at [748, 333] on input "[EMAIL_ADDRESS][DOMAIN_NAME]" at bounding box center [778, 323] width 277 height 19
click at [746, 328] on input "[EMAIL_ADDRESS][DOMAIN_NAME]" at bounding box center [778, 323] width 277 height 19
click at [748, 401] on input "[EMAIL_ADDRESS][DOMAIN_NAME]" at bounding box center [778, 396] width 277 height 19
click at [868, 455] on button "Save" at bounding box center [891, 452] width 83 height 28
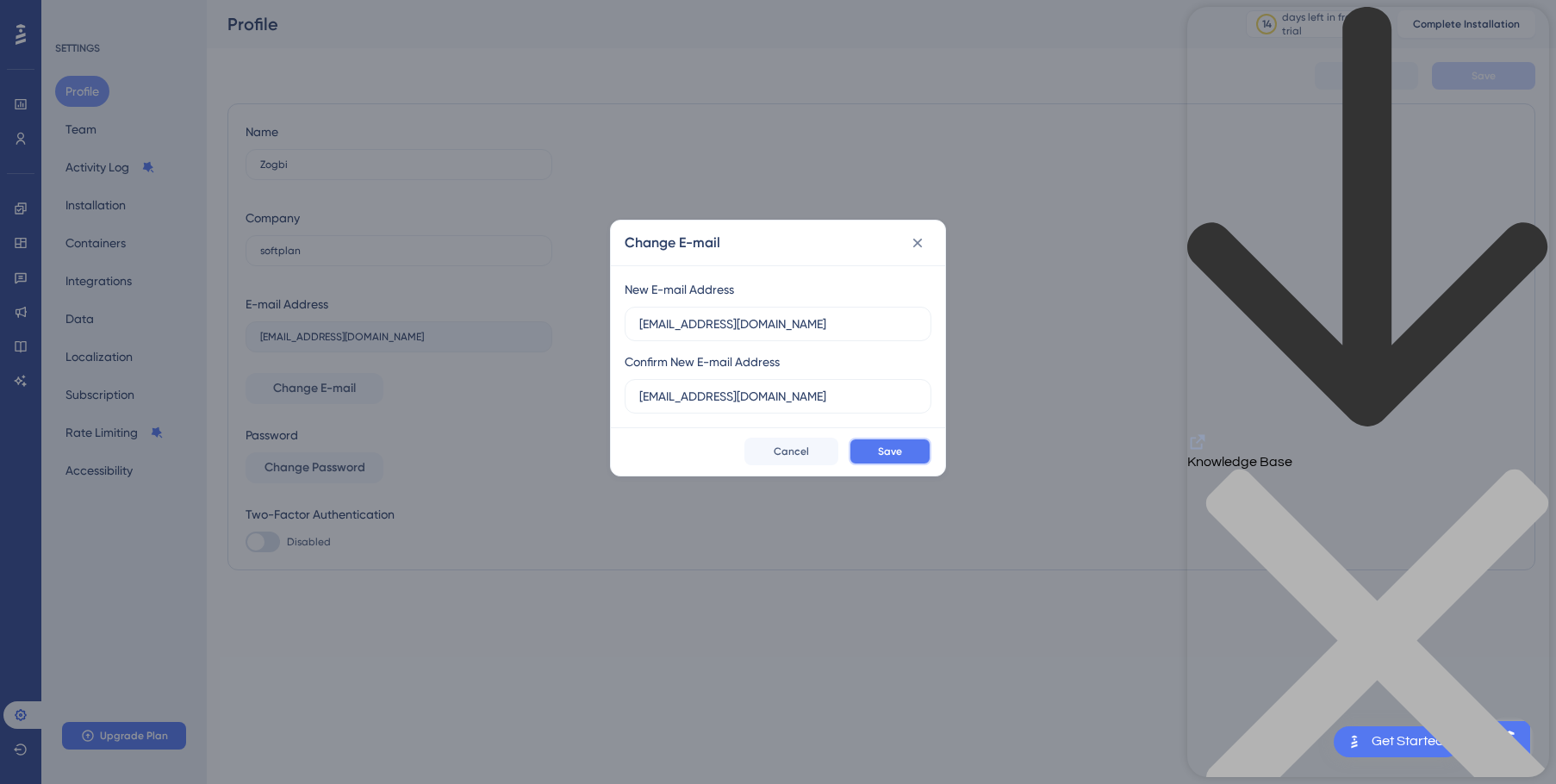
click at [869, 440] on button "Save" at bounding box center [891, 452] width 83 height 28
click at [888, 452] on span "Save" at bounding box center [890, 451] width 24 height 14
click at [768, 469] on div "Save Cancel" at bounding box center [778, 452] width 334 height 48
click at [783, 464] on button "Cancel" at bounding box center [792, 452] width 94 height 28
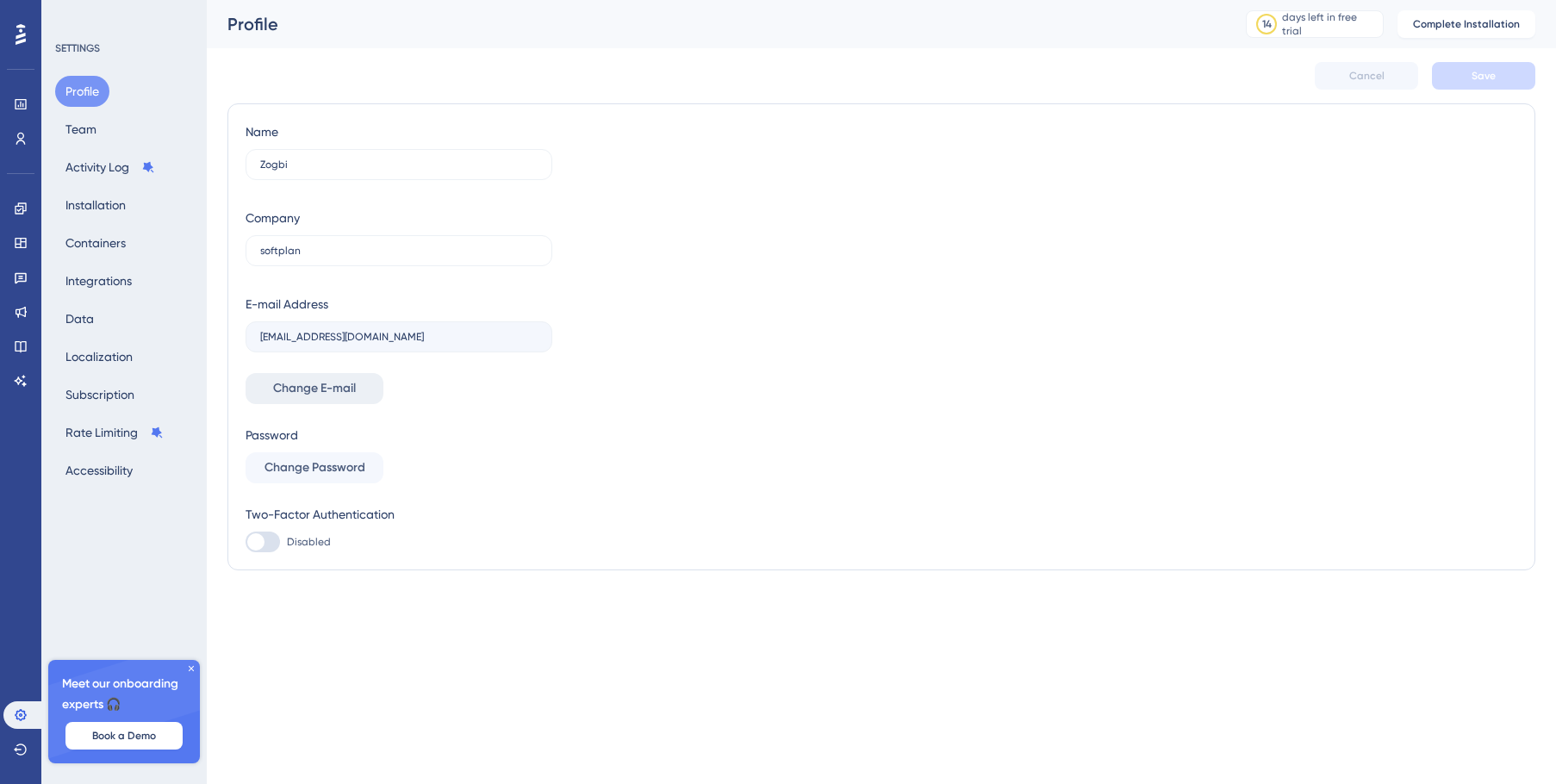
click at [314, 386] on span "Change E-mail" at bounding box center [315, 388] width 83 height 20
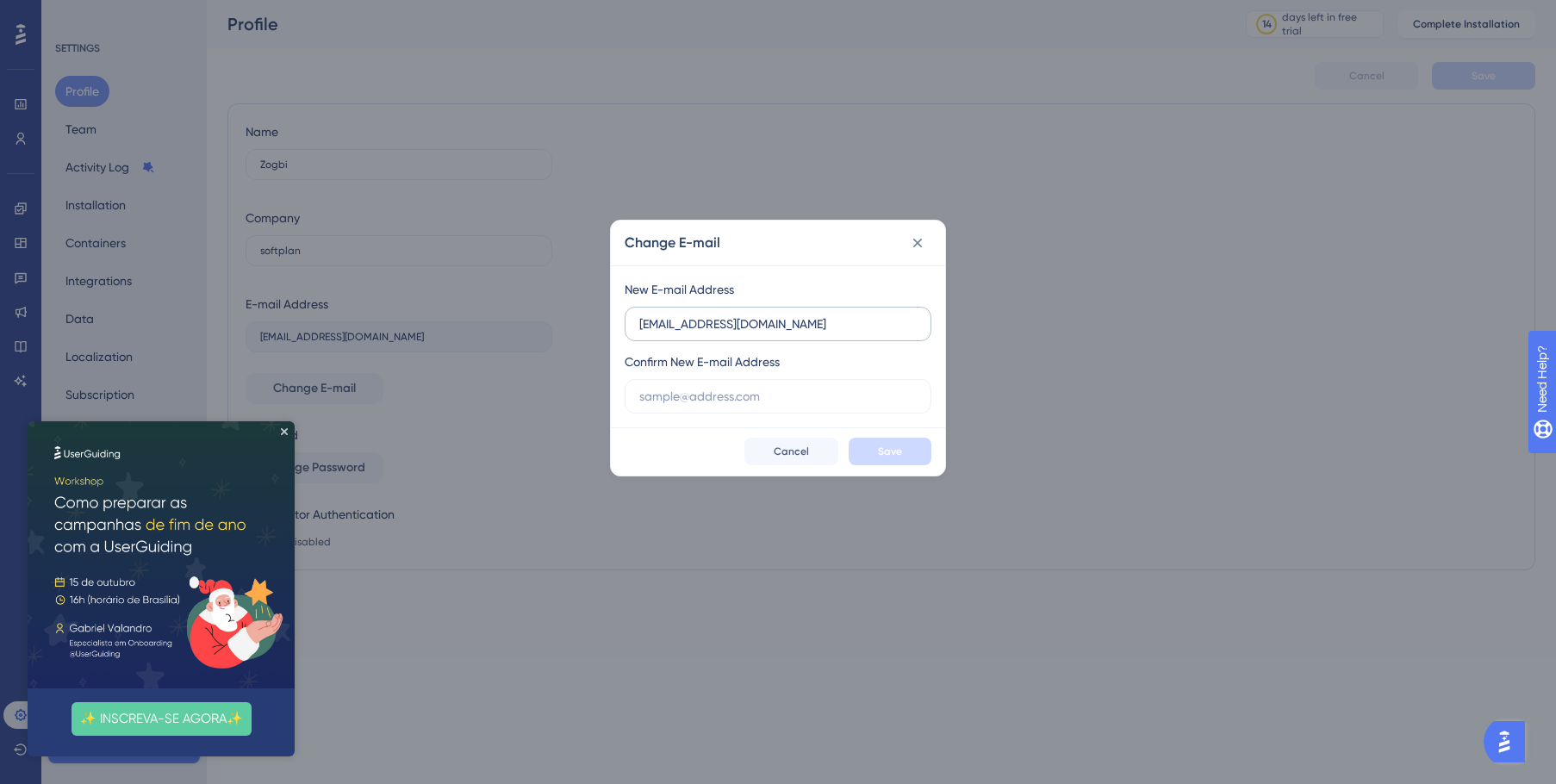
type input "[EMAIL_ADDRESS][DOMAIN_NAME]"
click at [660, 335] on label "[EMAIL_ADDRESS][DOMAIN_NAME]" at bounding box center [778, 323] width 307 height 34
click at [660, 333] on input "[EMAIL_ADDRESS][DOMAIN_NAME]" at bounding box center [778, 323] width 277 height 19
click at [660, 335] on label "[EMAIL_ADDRESS][DOMAIN_NAME]" at bounding box center [778, 323] width 307 height 34
click at [660, 333] on input "[EMAIL_ADDRESS][DOMAIN_NAME]" at bounding box center [778, 323] width 277 height 19
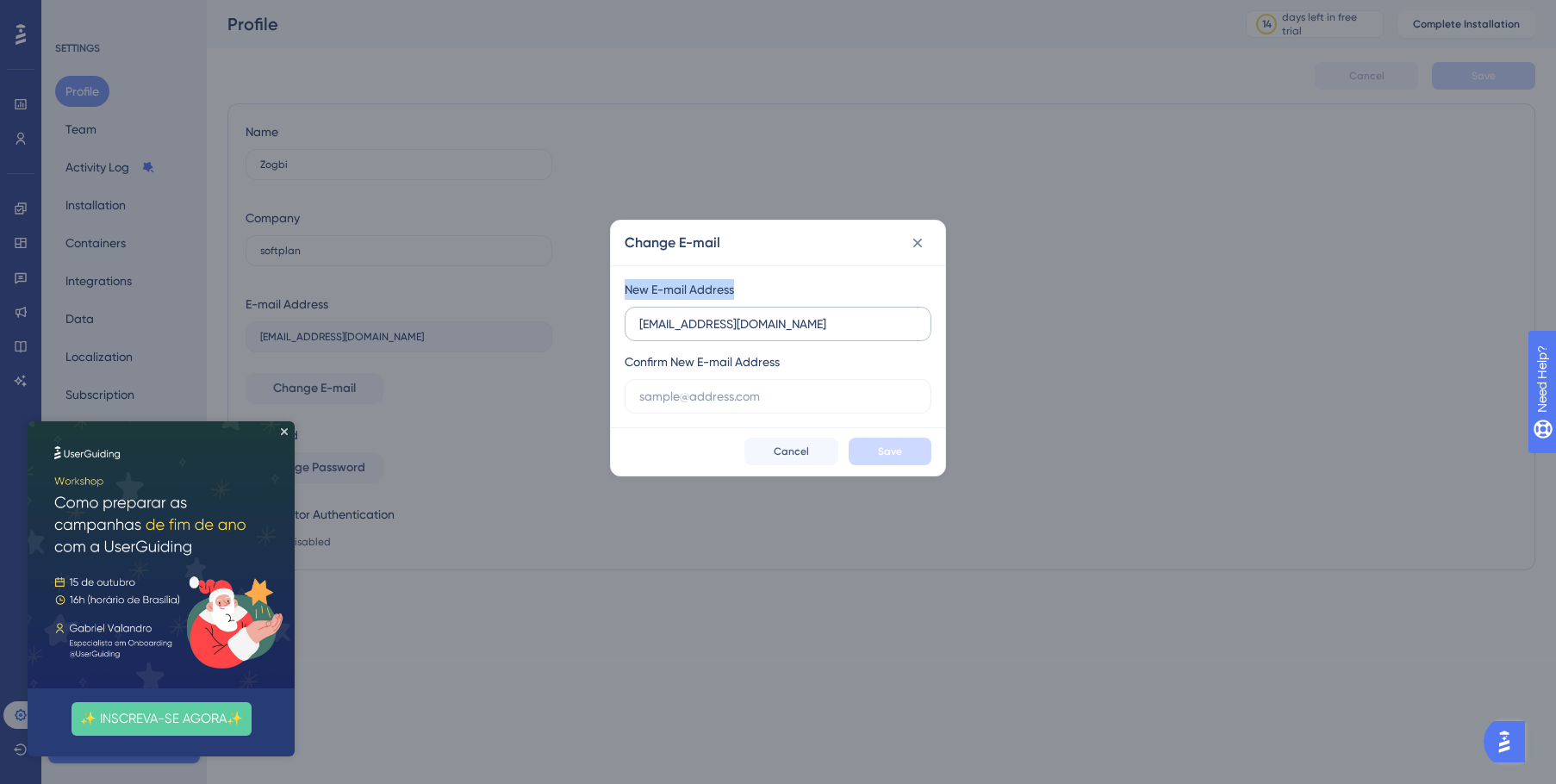
click at [660, 335] on label "[EMAIL_ADDRESS][DOMAIN_NAME]" at bounding box center [778, 323] width 307 height 34
click at [660, 333] on input "[EMAIL_ADDRESS][DOMAIN_NAME]" at bounding box center [778, 323] width 277 height 19
click at [684, 320] on input "[EMAIL_ADDRESS][DOMAIN_NAME]" at bounding box center [778, 323] width 277 height 19
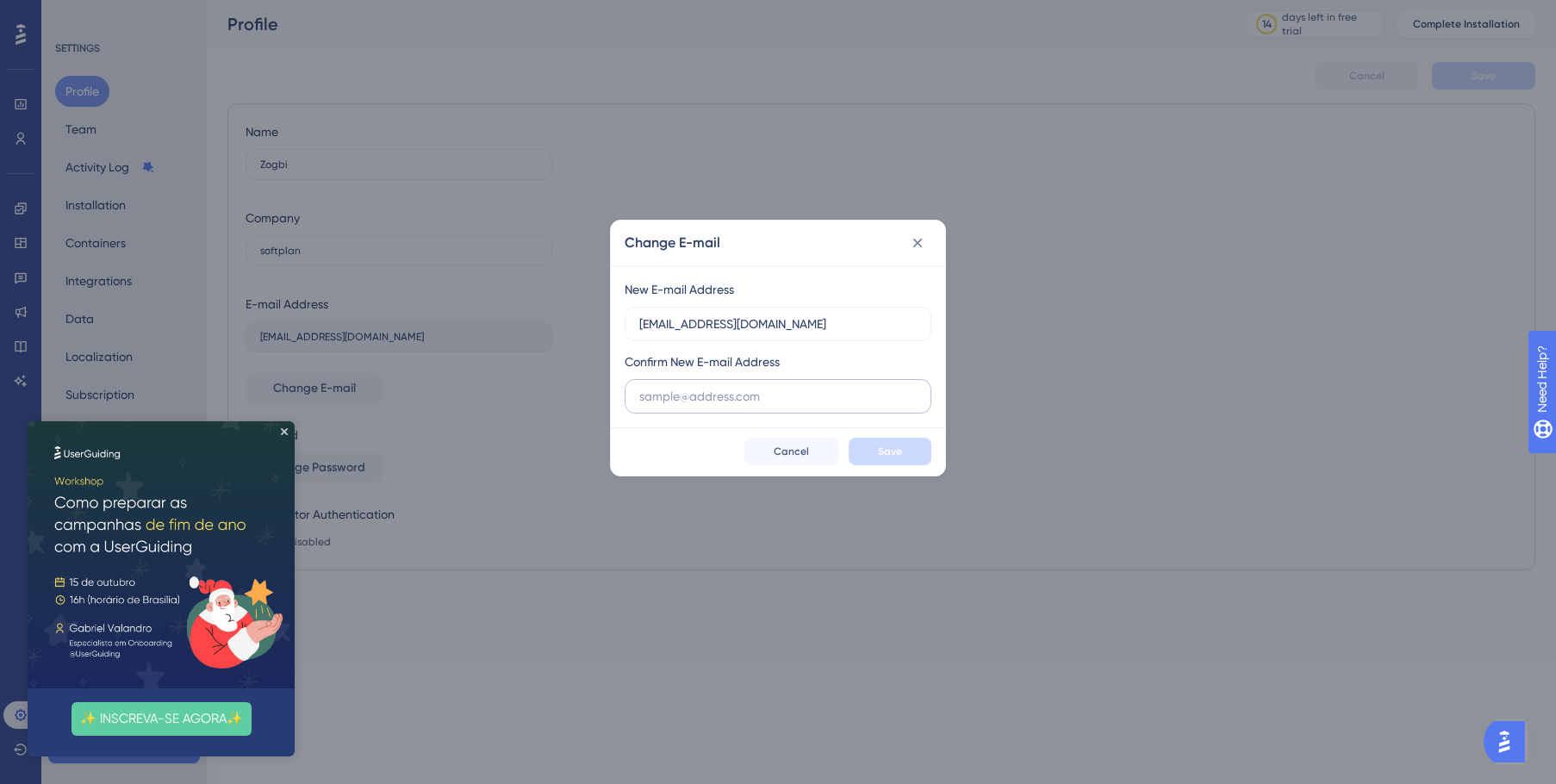
click at [706, 411] on label at bounding box center [778, 395] width 307 height 34
click at [706, 405] on input "text" at bounding box center [778, 396] width 277 height 19
paste input "[EMAIL_ADDRESS][DOMAIN_NAME]"
type input "[EMAIL_ADDRESS][DOMAIN_NAME]"
click at [852, 448] on button "Save" at bounding box center [891, 452] width 83 height 28
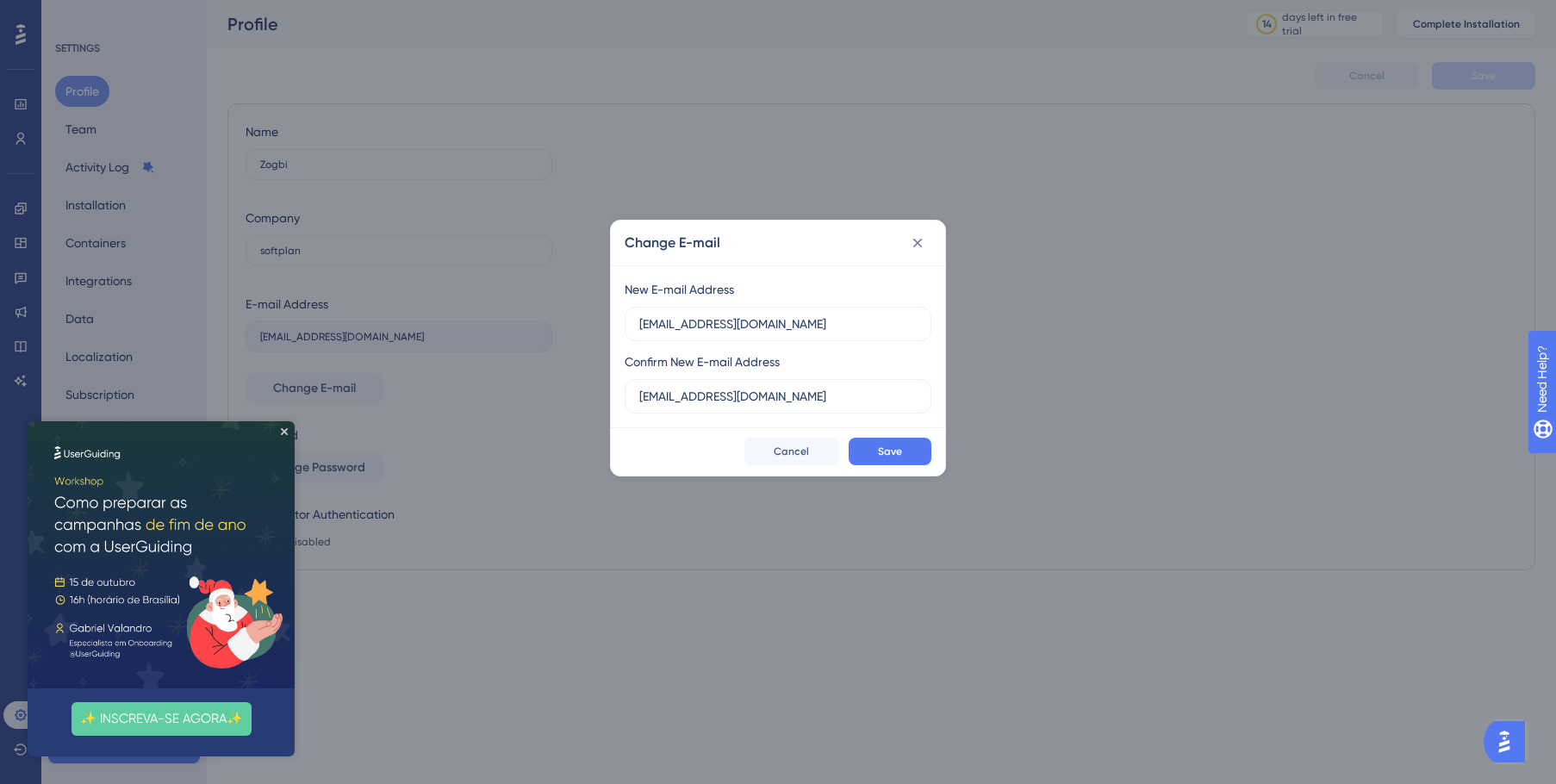
click at [278, 428] on img at bounding box center [161, 554] width 267 height 267
click at [287, 434] on icon "Close Preview" at bounding box center [284, 430] width 6 height 6
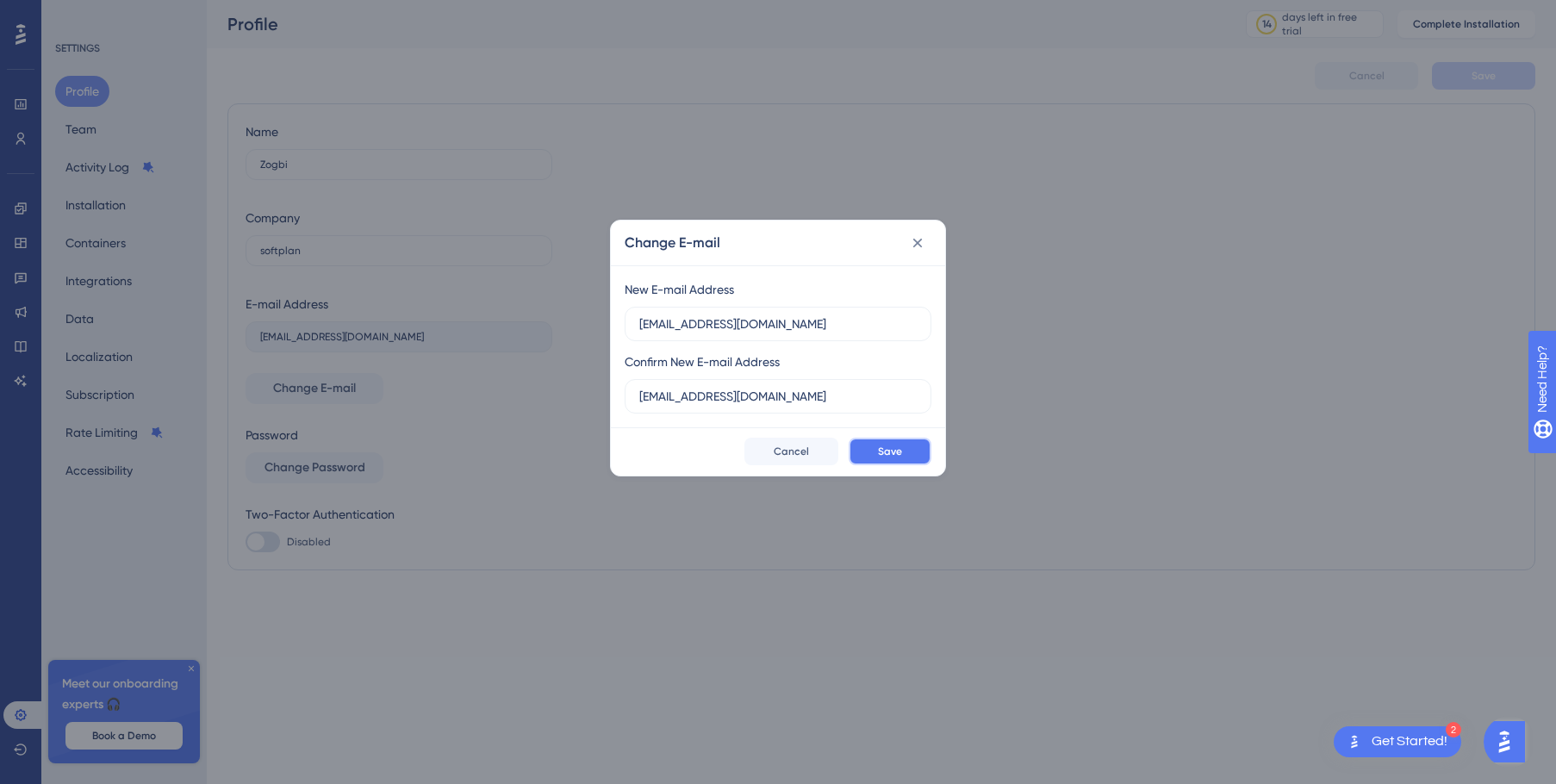
click at [861, 449] on button "Save" at bounding box center [891, 452] width 83 height 28
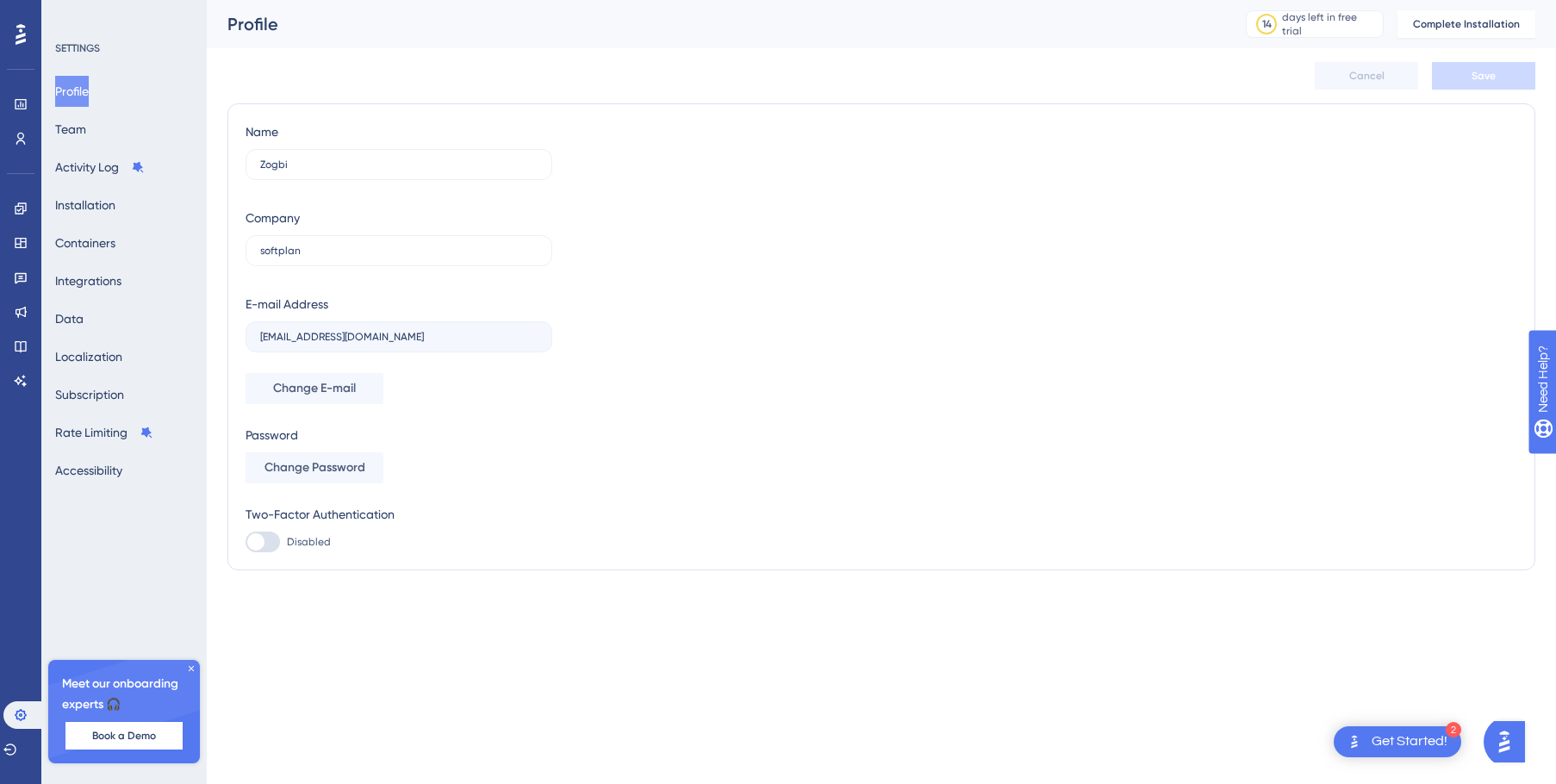
drag, startPoint x: 0, startPoint y: 0, endPoint x: 326, endPoint y: 74, distance: 334.3
click at [326, 74] on div "Cancel Save" at bounding box center [881, 76] width 1308 height 55
click at [109, 267] on button "Integrations" at bounding box center [89, 281] width 67 height 31
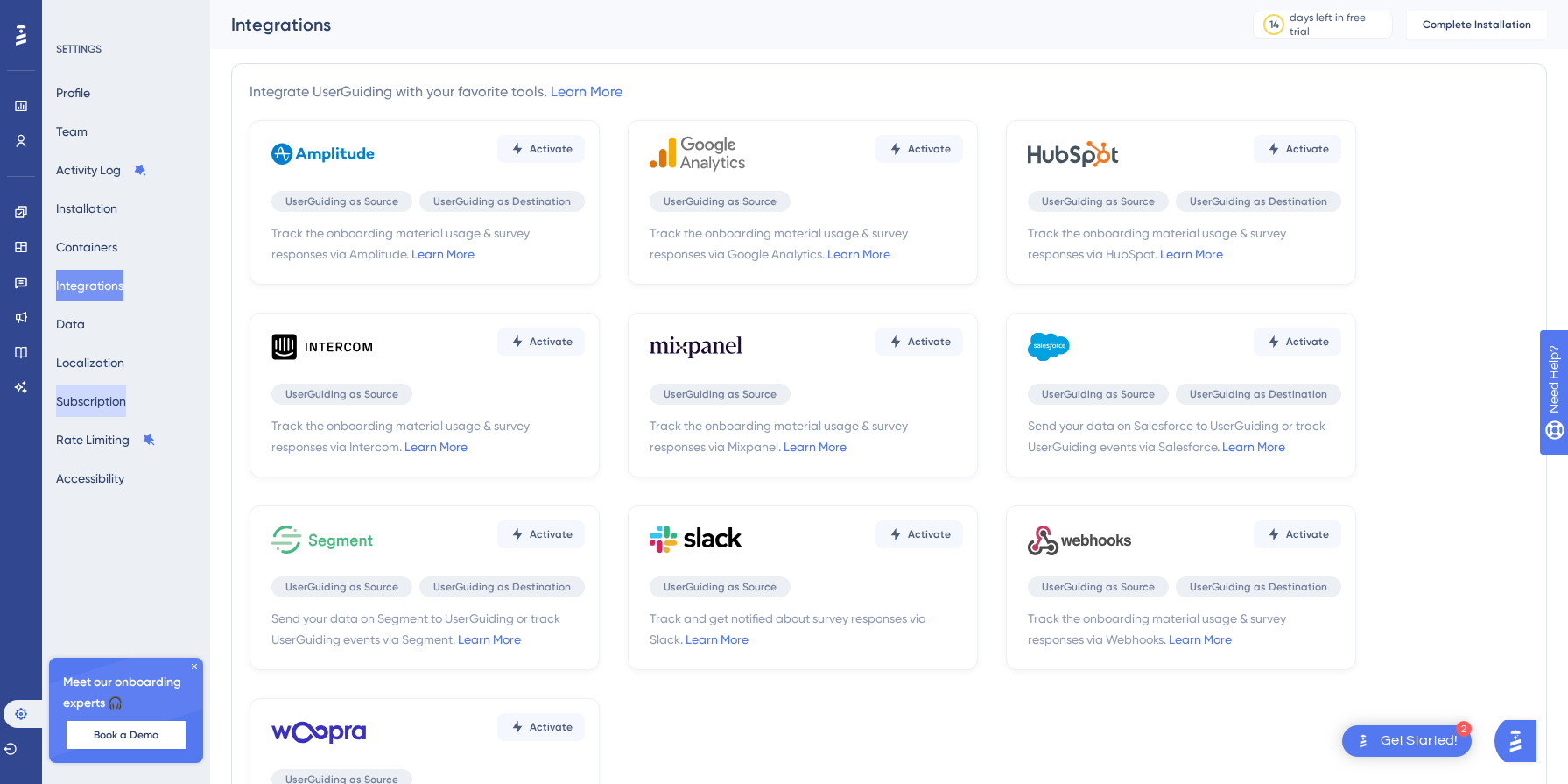
click at [126, 407] on button "Subscription" at bounding box center [91, 401] width 70 height 32
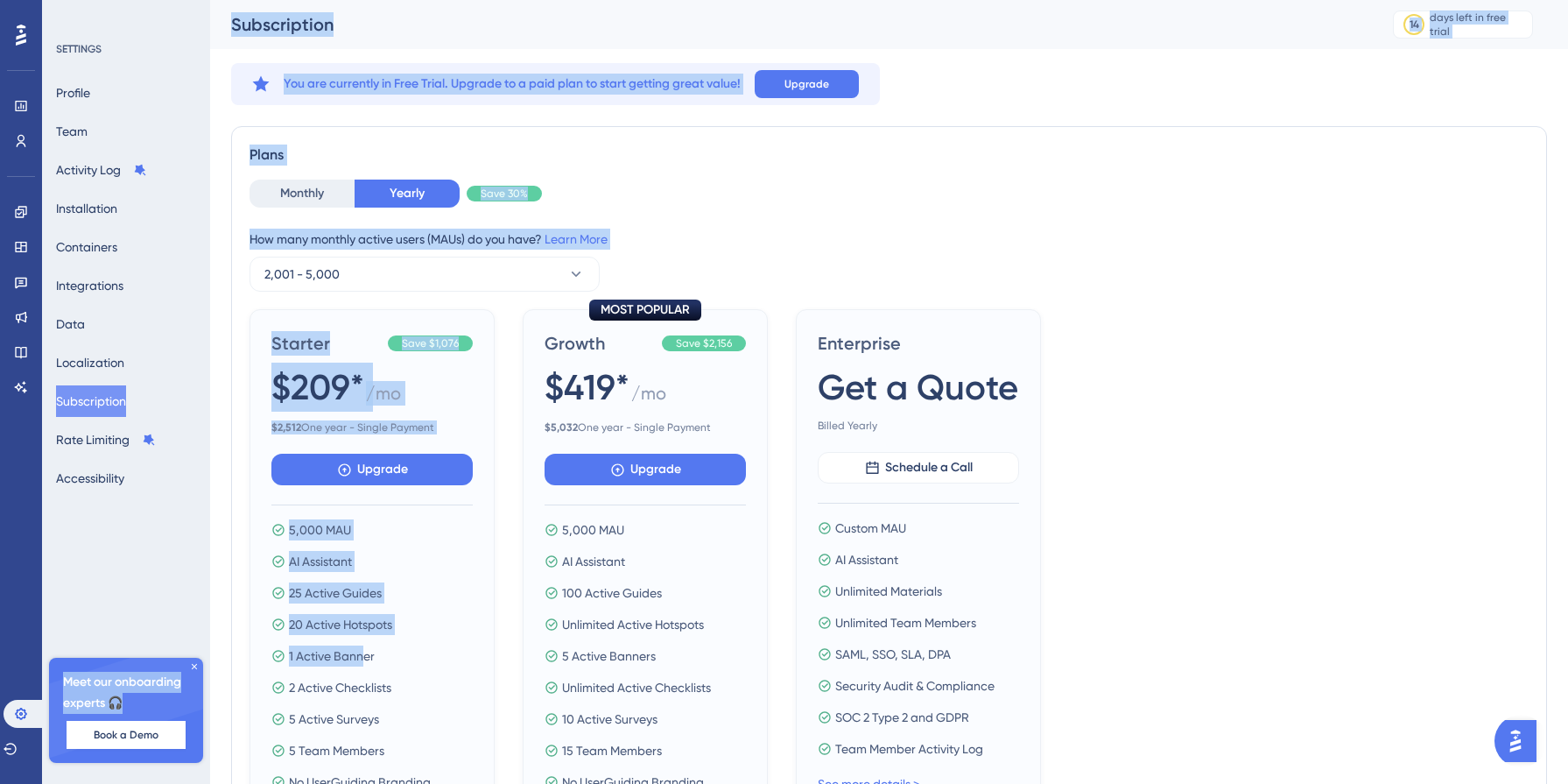
drag, startPoint x: 194, startPoint y: 667, endPoint x: 362, endPoint y: 663, distance: 168.0
click at [362, 663] on div "Performance Users Engagement Widgets Feedback Product Updates Knowledge Base AI…" at bounding box center [889, 699] width 1358 height 1400
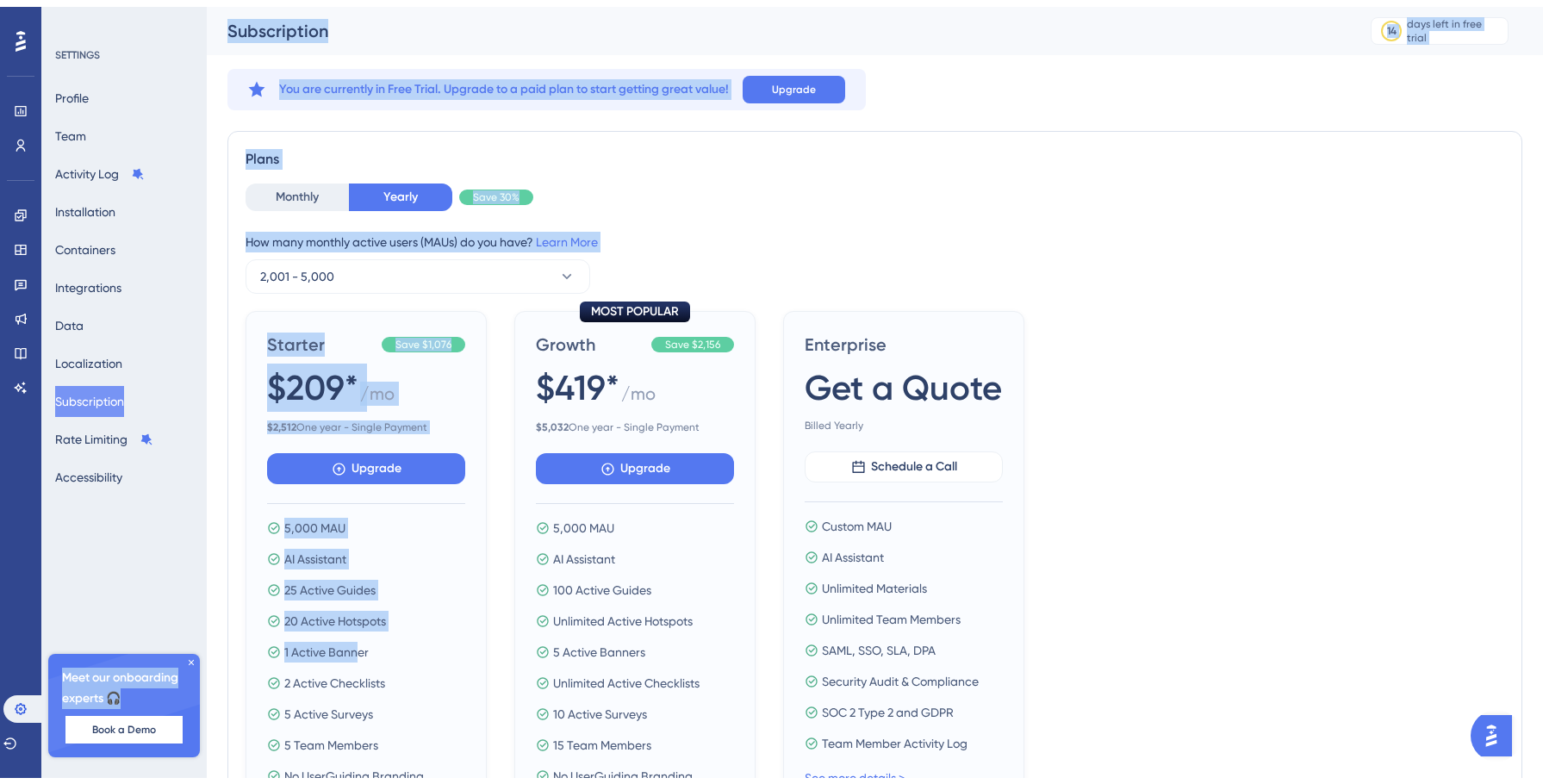
scroll to position [634, 0]
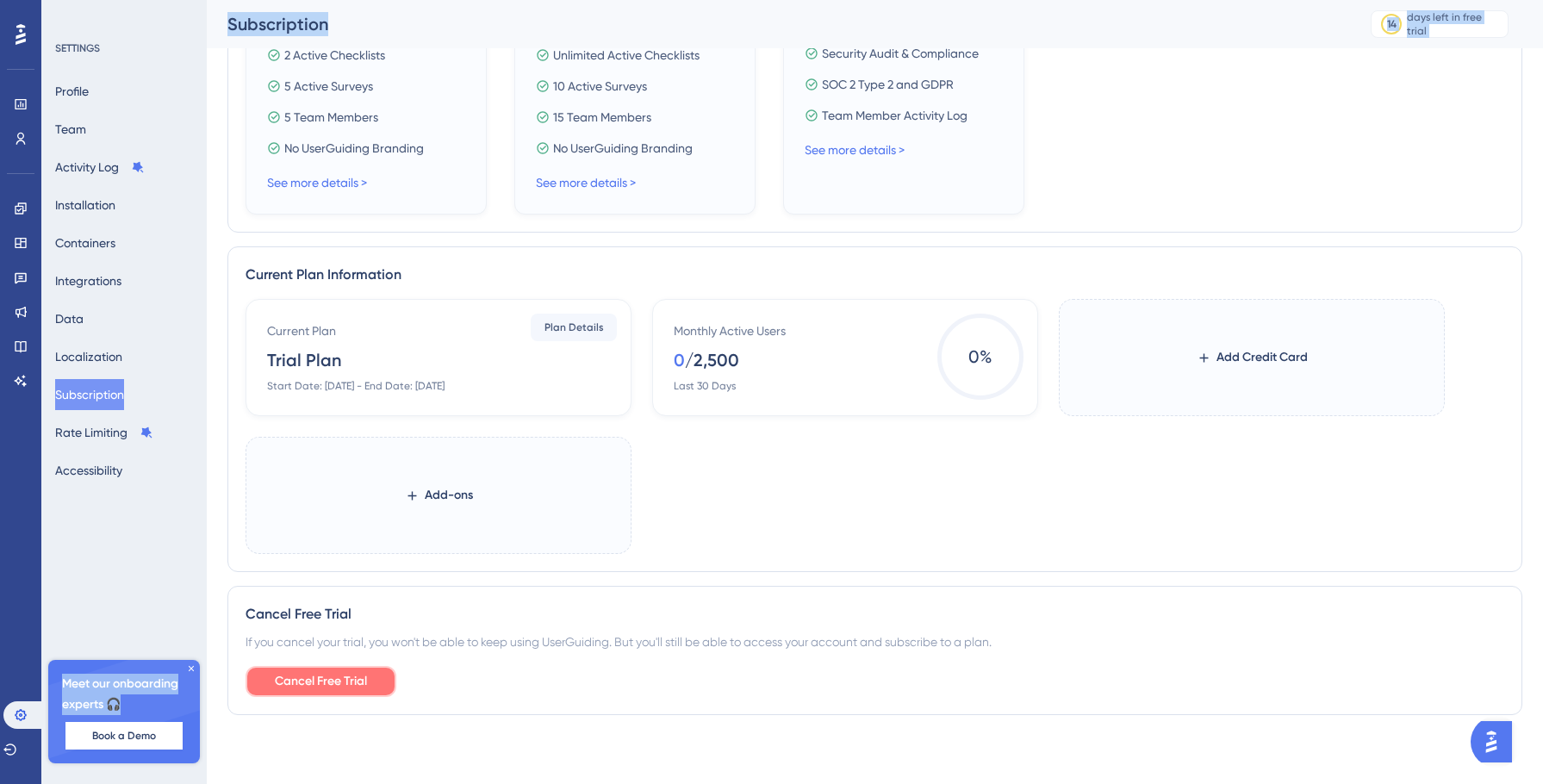
click at [377, 674] on button "Cancel Free Trial" at bounding box center [321, 681] width 151 height 31
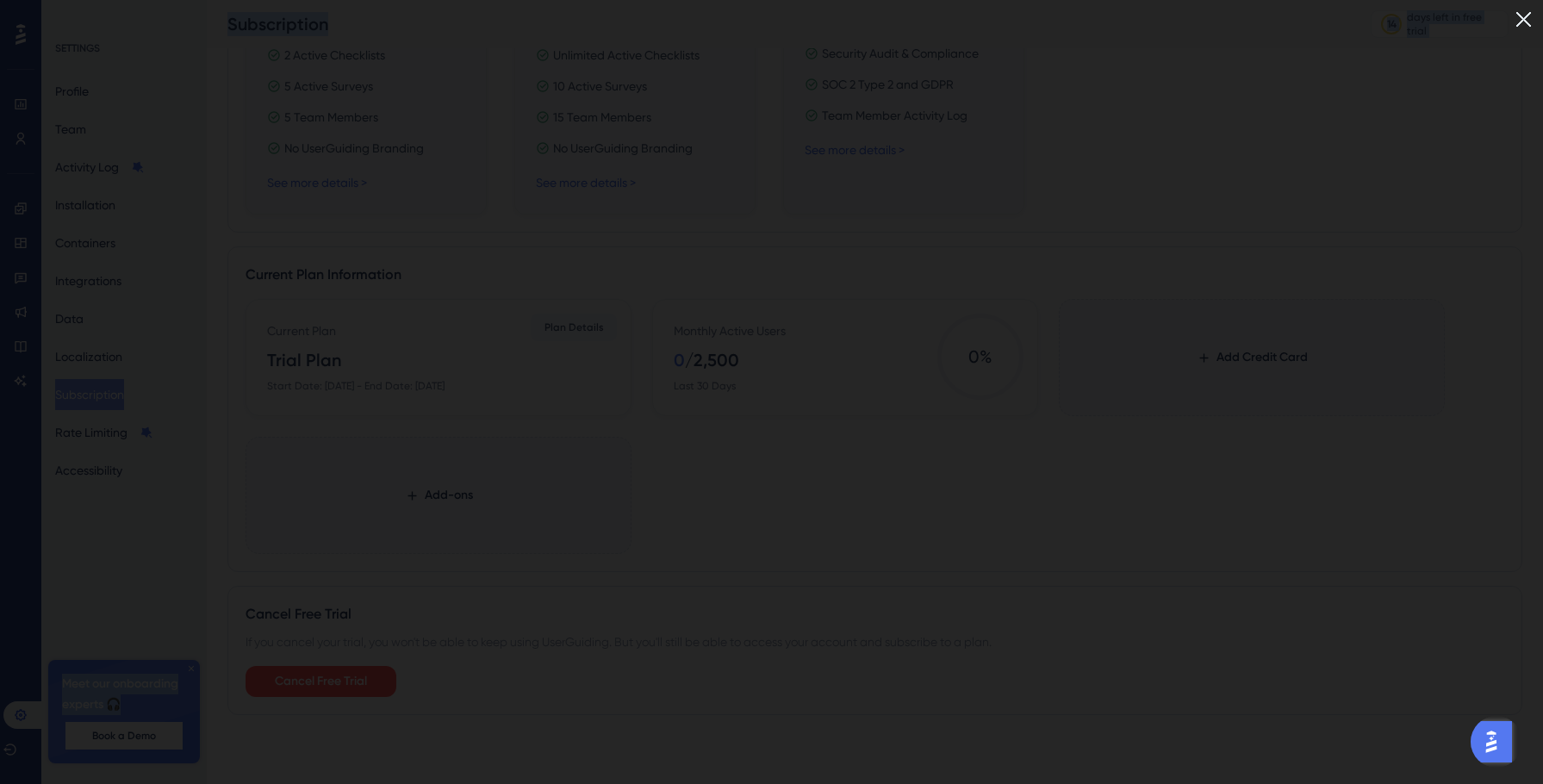
click at [1538, 23] on img at bounding box center [1524, 19] width 29 height 29
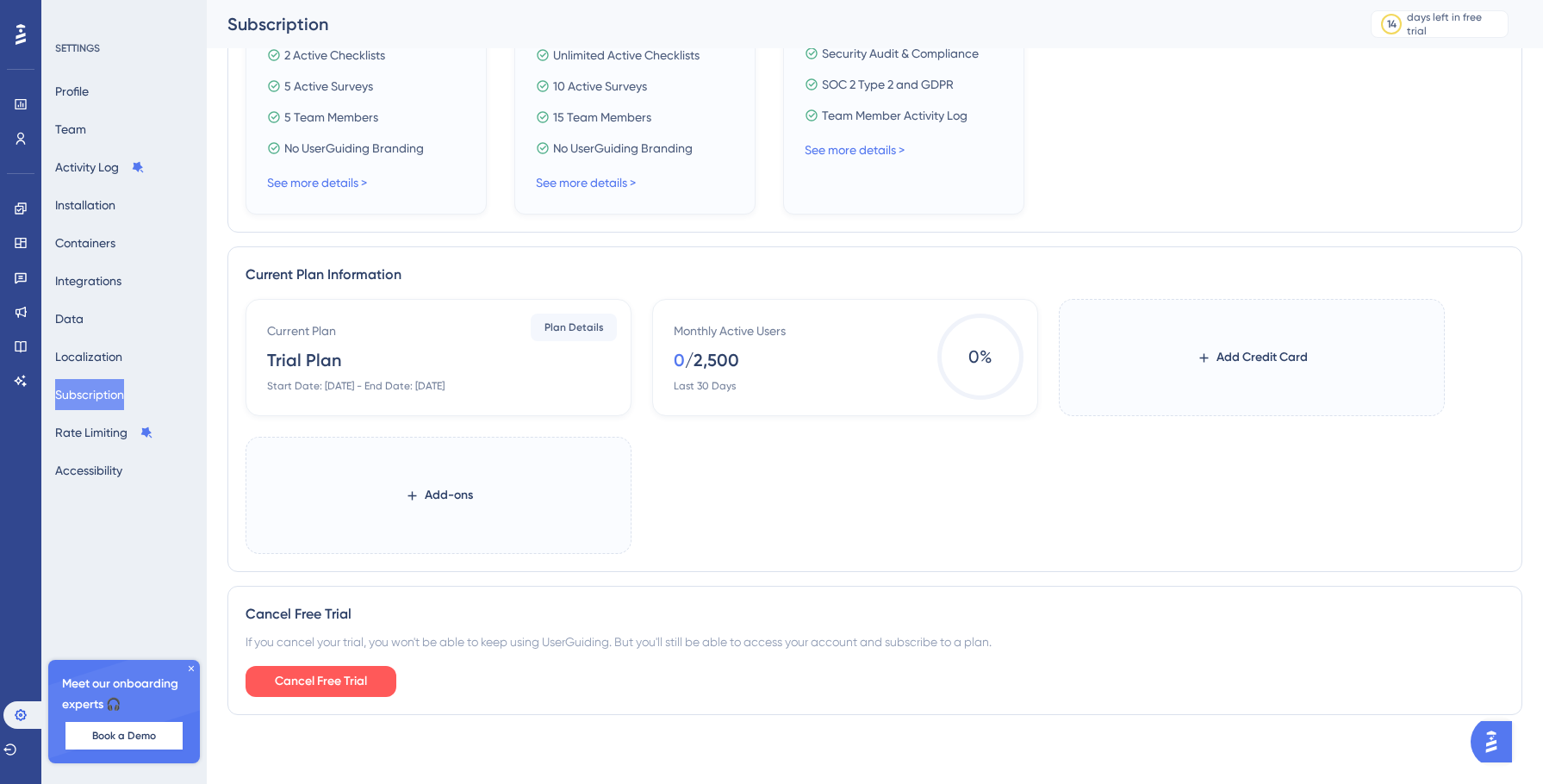
click at [627, 565] on div "Current Plan Information Current Plan Trial Plan Start Date: October 13, 2025 -…" at bounding box center [875, 409] width 1295 height 326
click at [341, 680] on span "Cancel Free Trial" at bounding box center [321, 681] width 92 height 20
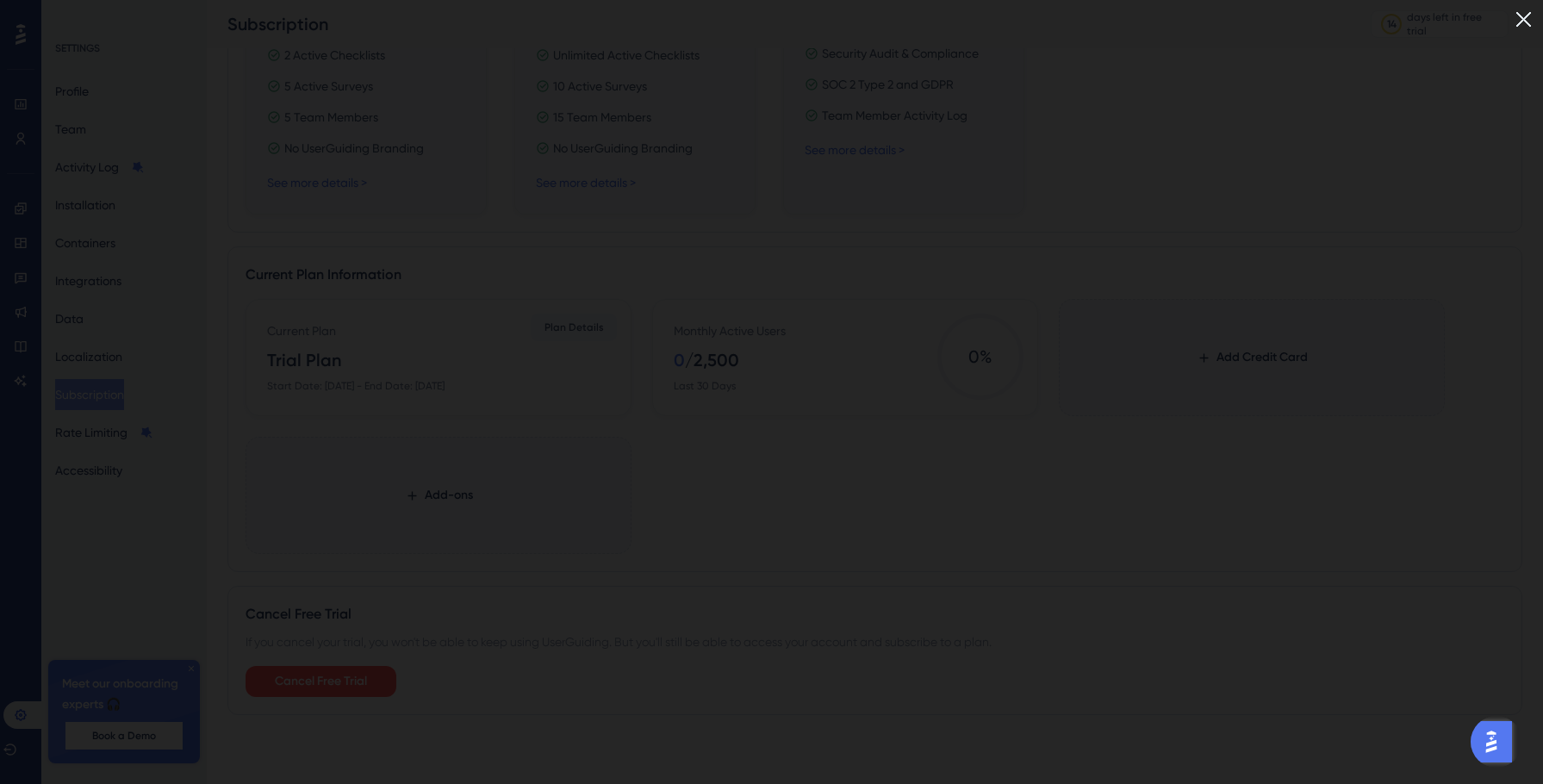
click at [1527, 16] on img at bounding box center [1524, 19] width 29 height 29
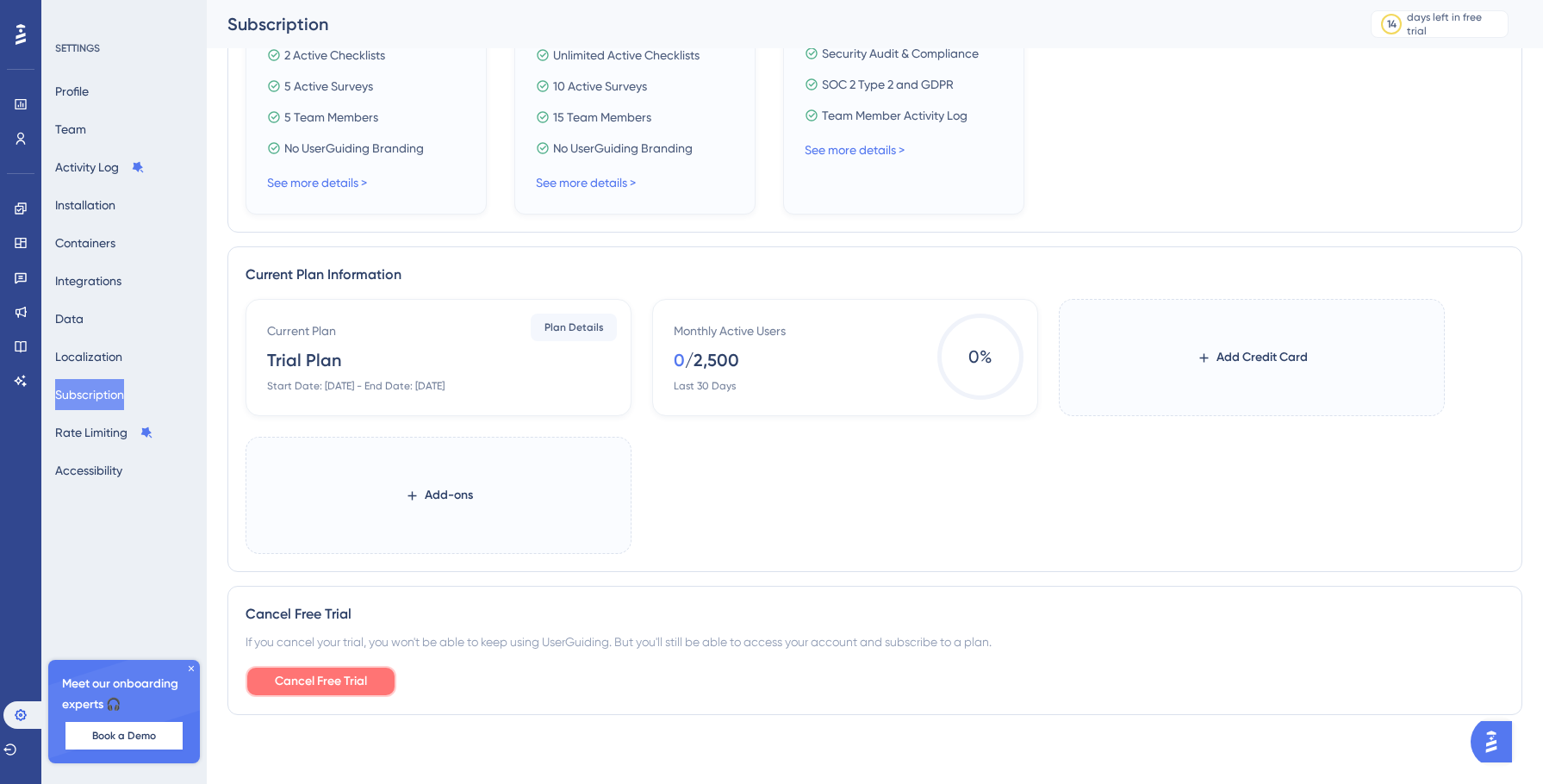
click at [323, 685] on span "Cancel Free Trial" at bounding box center [321, 681] width 92 height 20
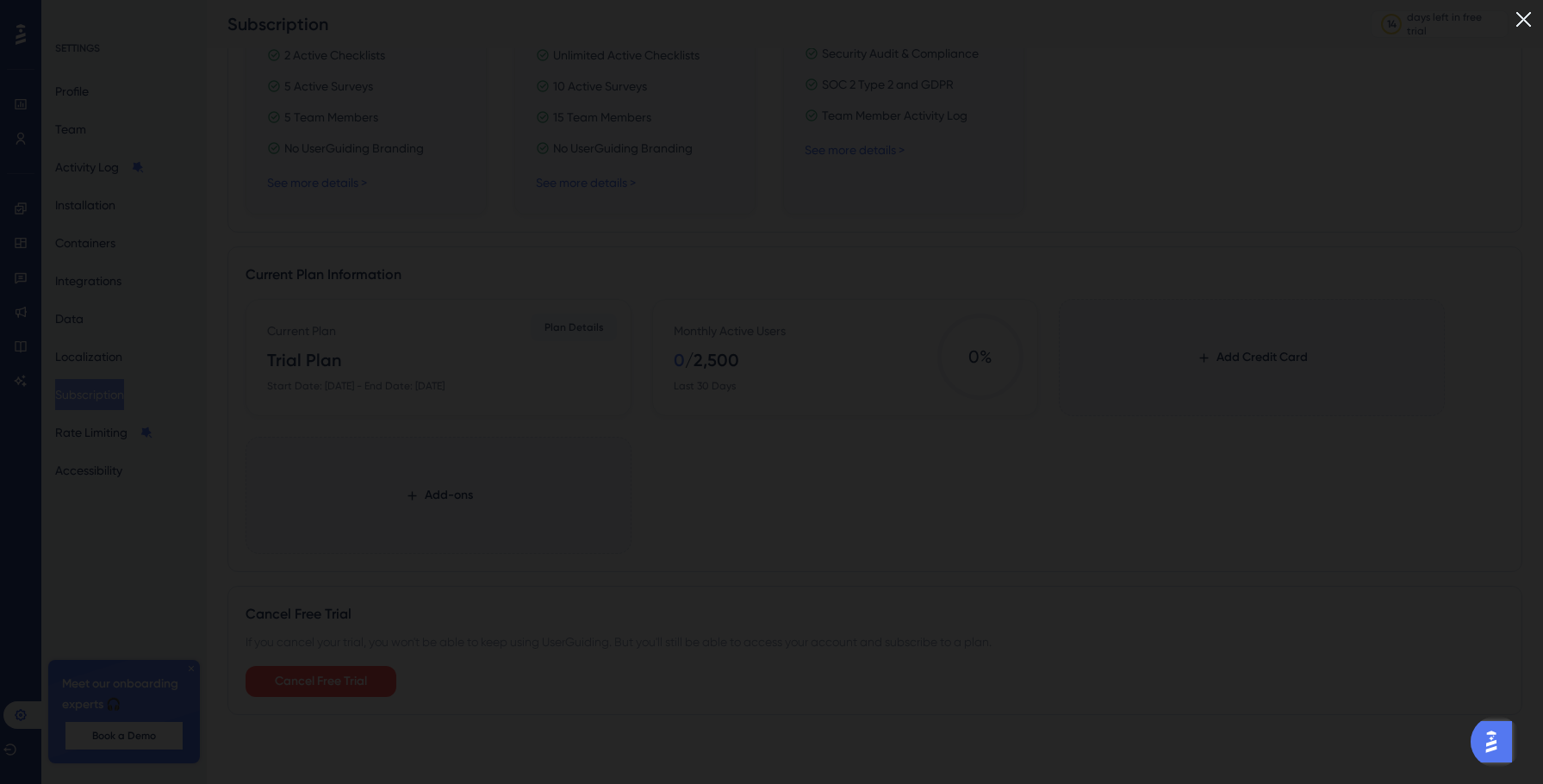
click at [1538, 13] on img at bounding box center [1524, 19] width 29 height 29
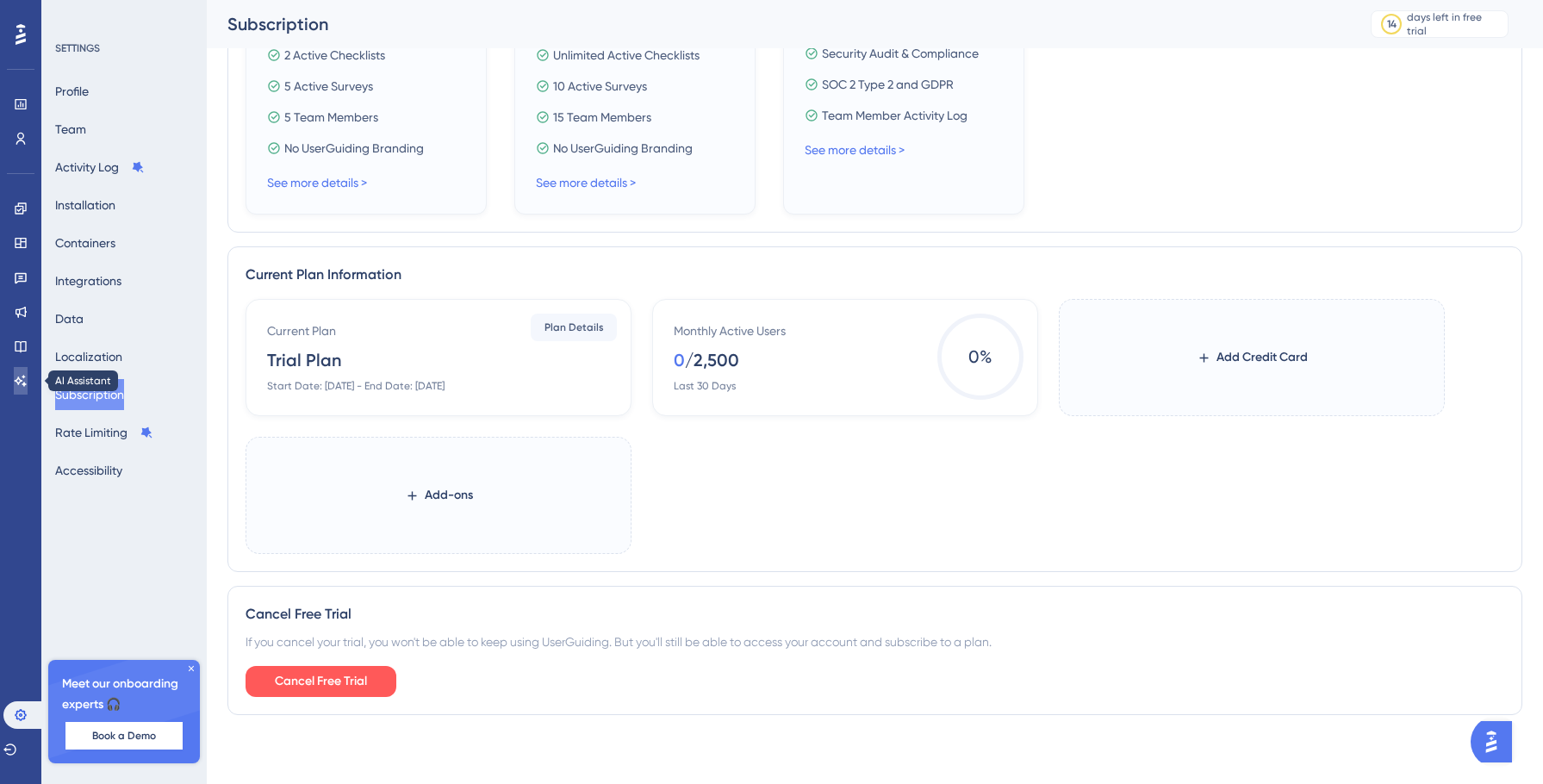
click at [28, 370] on link at bounding box center [20, 380] width 14 height 28
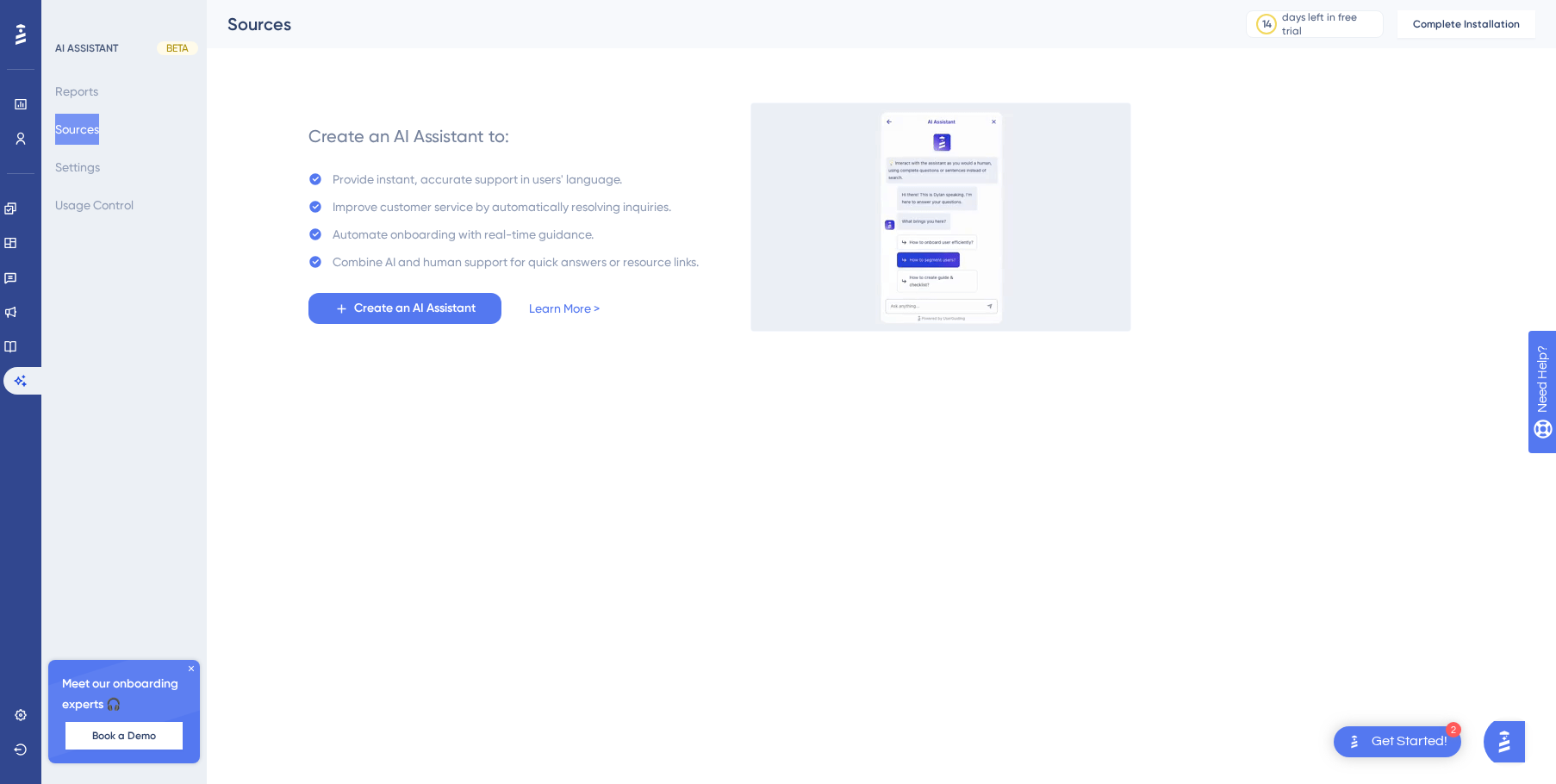
click at [1372, 745] on div "Get Started!" at bounding box center [1410, 742] width 76 height 19
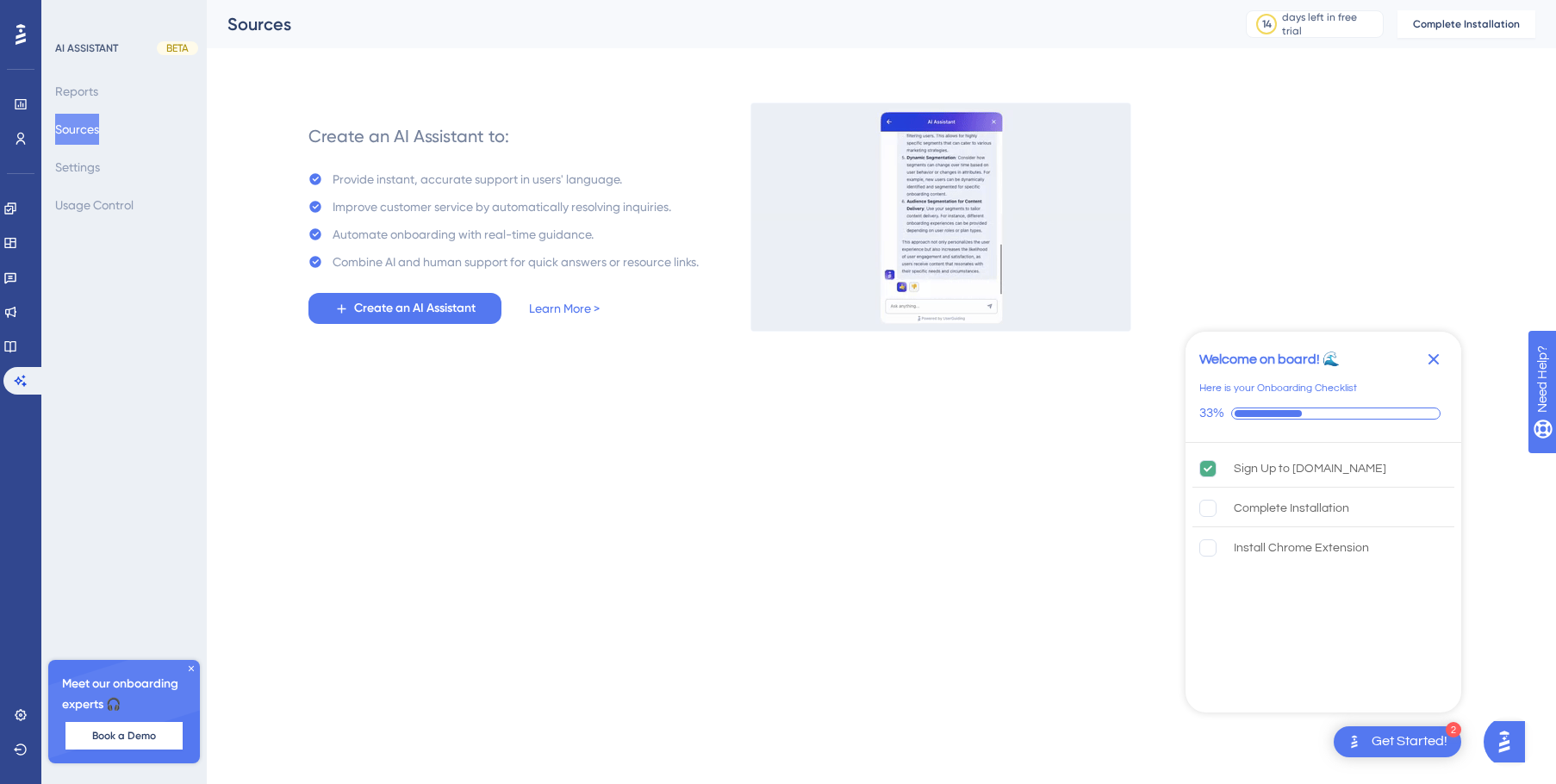
click at [1508, 728] on img "Open AI Assistant Launcher" at bounding box center [1504, 742] width 31 height 31
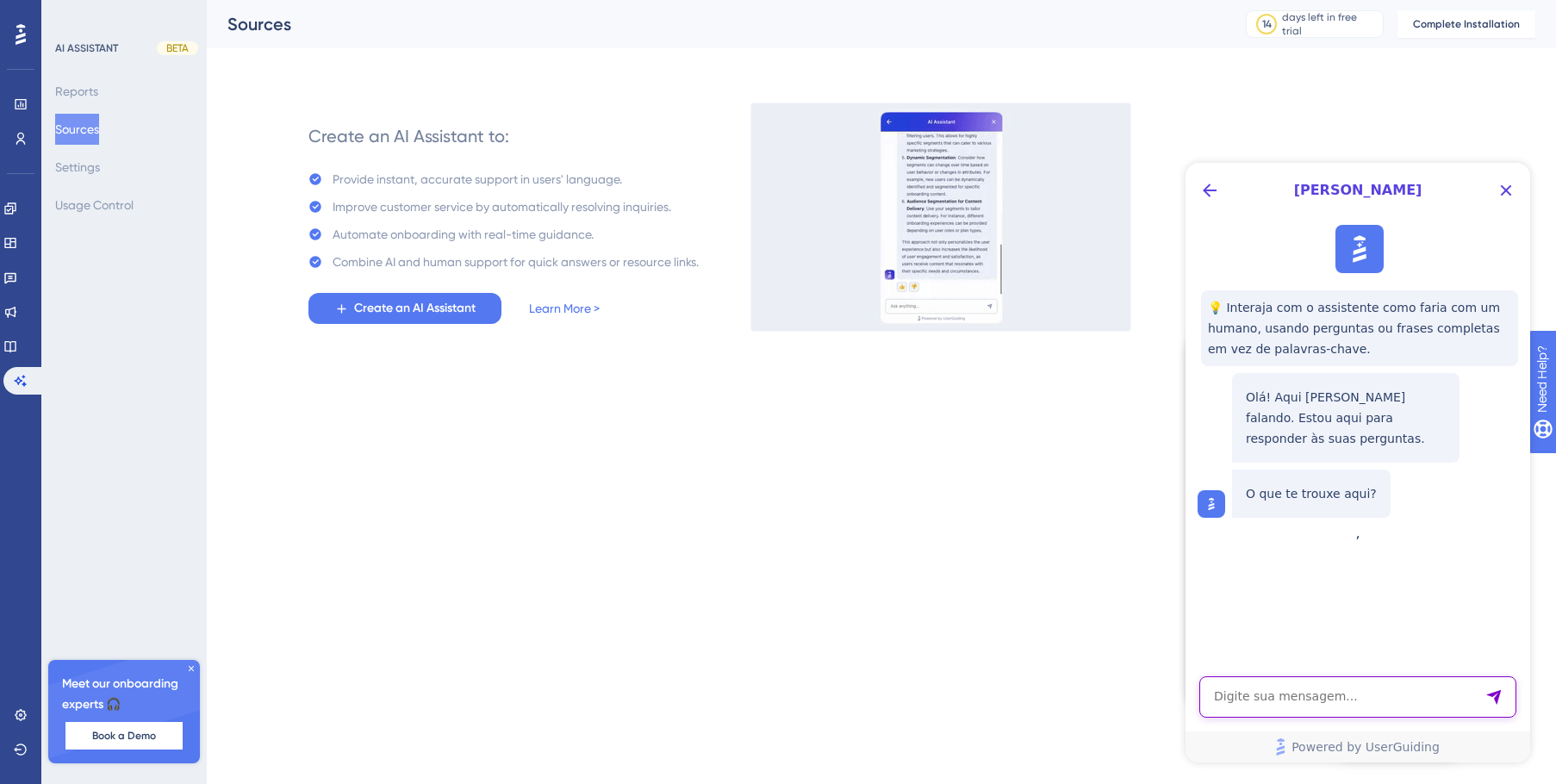
click at [1369, 682] on textarea "AI Assistant Text Input" at bounding box center [1357, 696] width 317 height 42
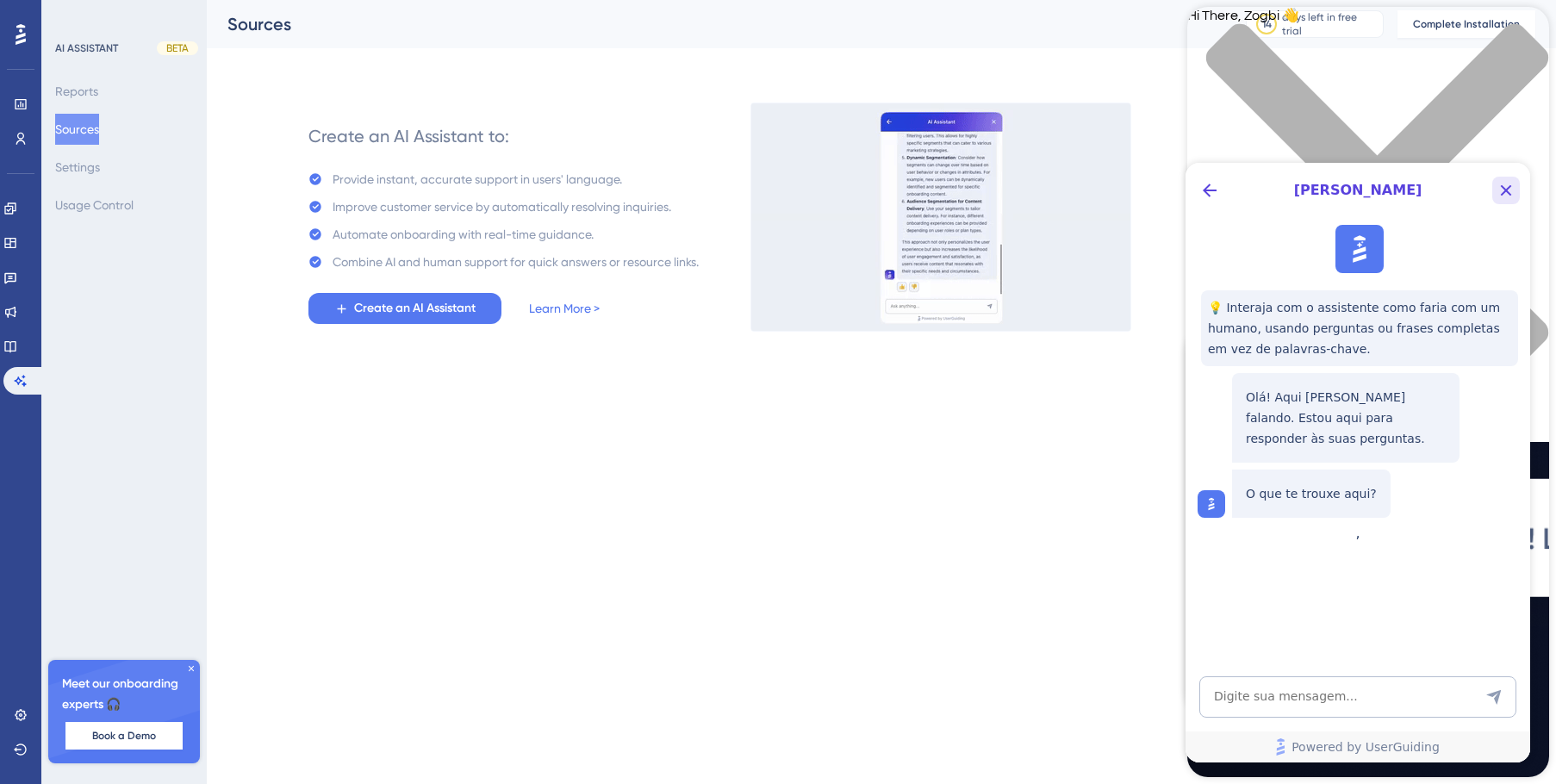
click at [1503, 194] on icon "Close Button" at bounding box center [1507, 190] width 11 height 11
